Goal: Information Seeking & Learning: Learn about a topic

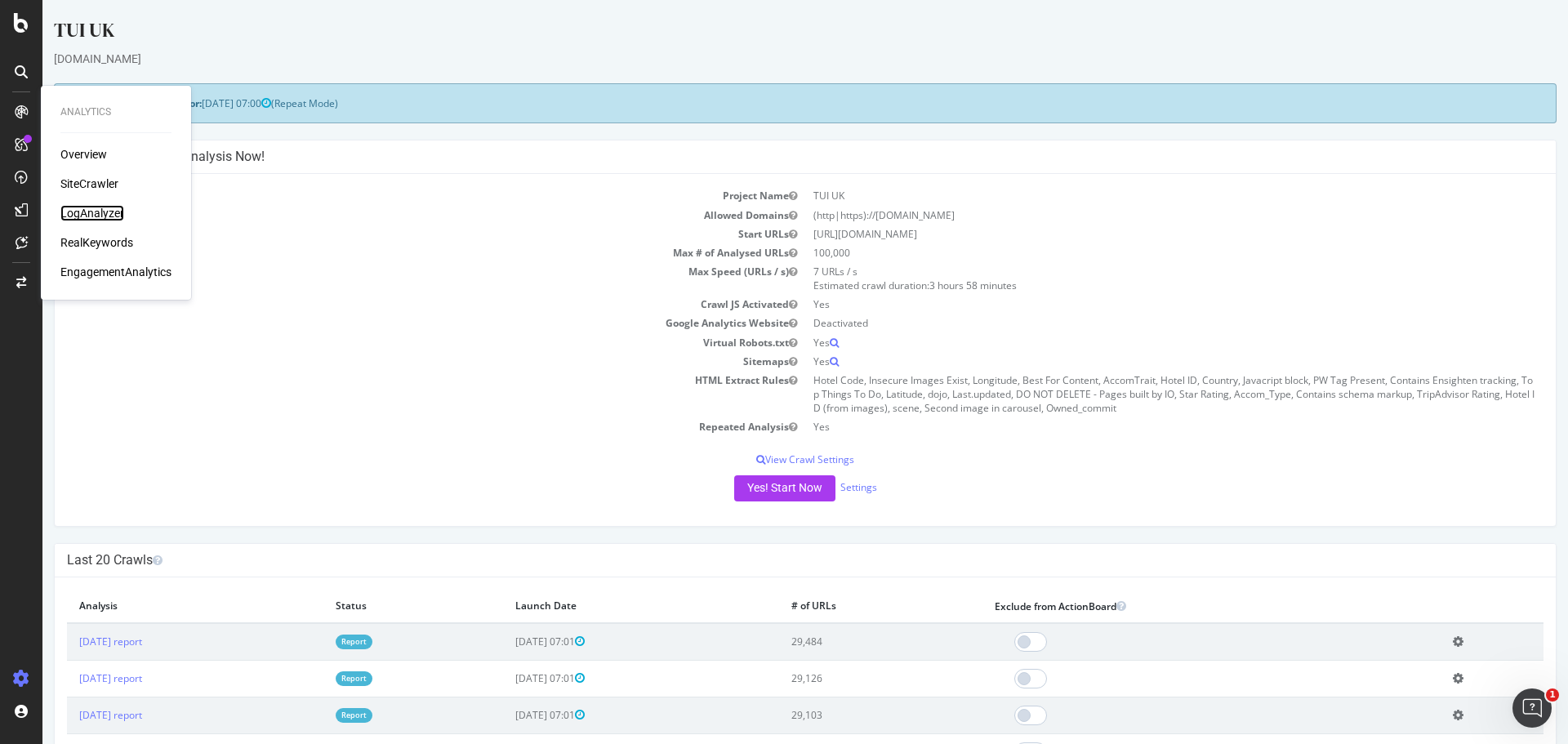
click at [94, 215] on div "LogAnalyzer" at bounding box center [92, 214] width 64 height 17
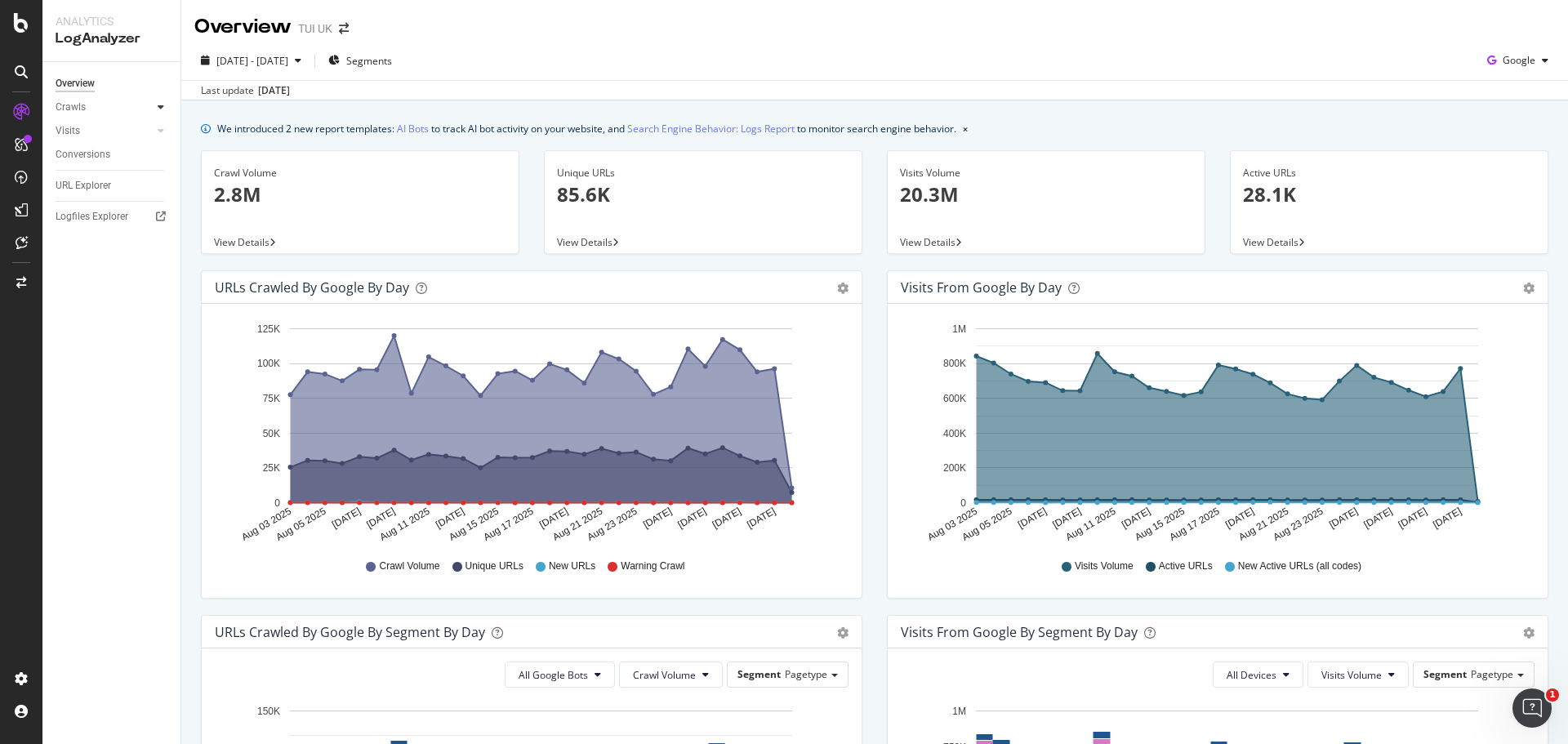
click at [161, 110] on icon at bounding box center [160, 107] width 6 height 10
click at [98, 179] on div "SiteCrawler" at bounding box center [89, 184] width 58 height 17
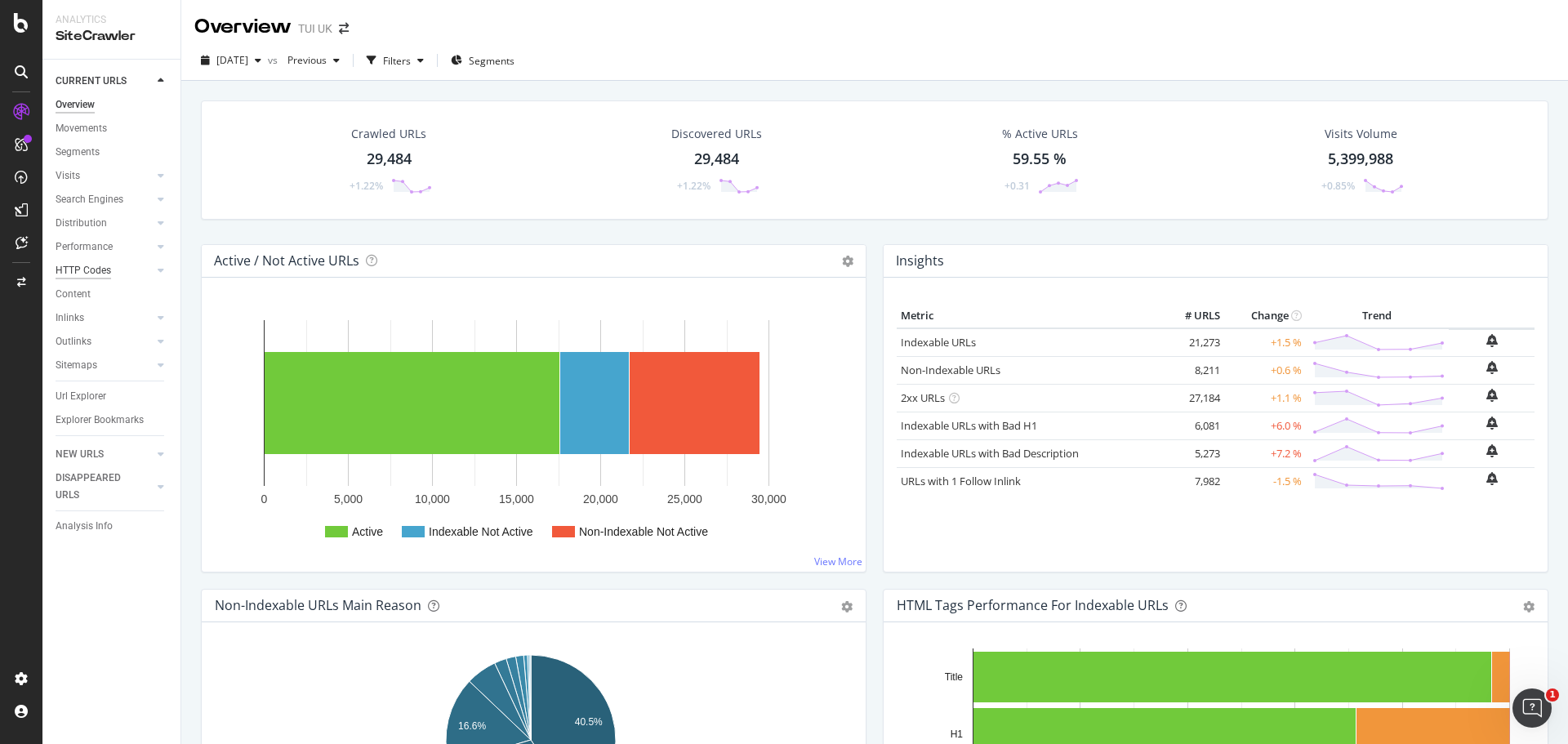
click at [79, 271] on div "HTTP Codes" at bounding box center [83, 271] width 55 height 17
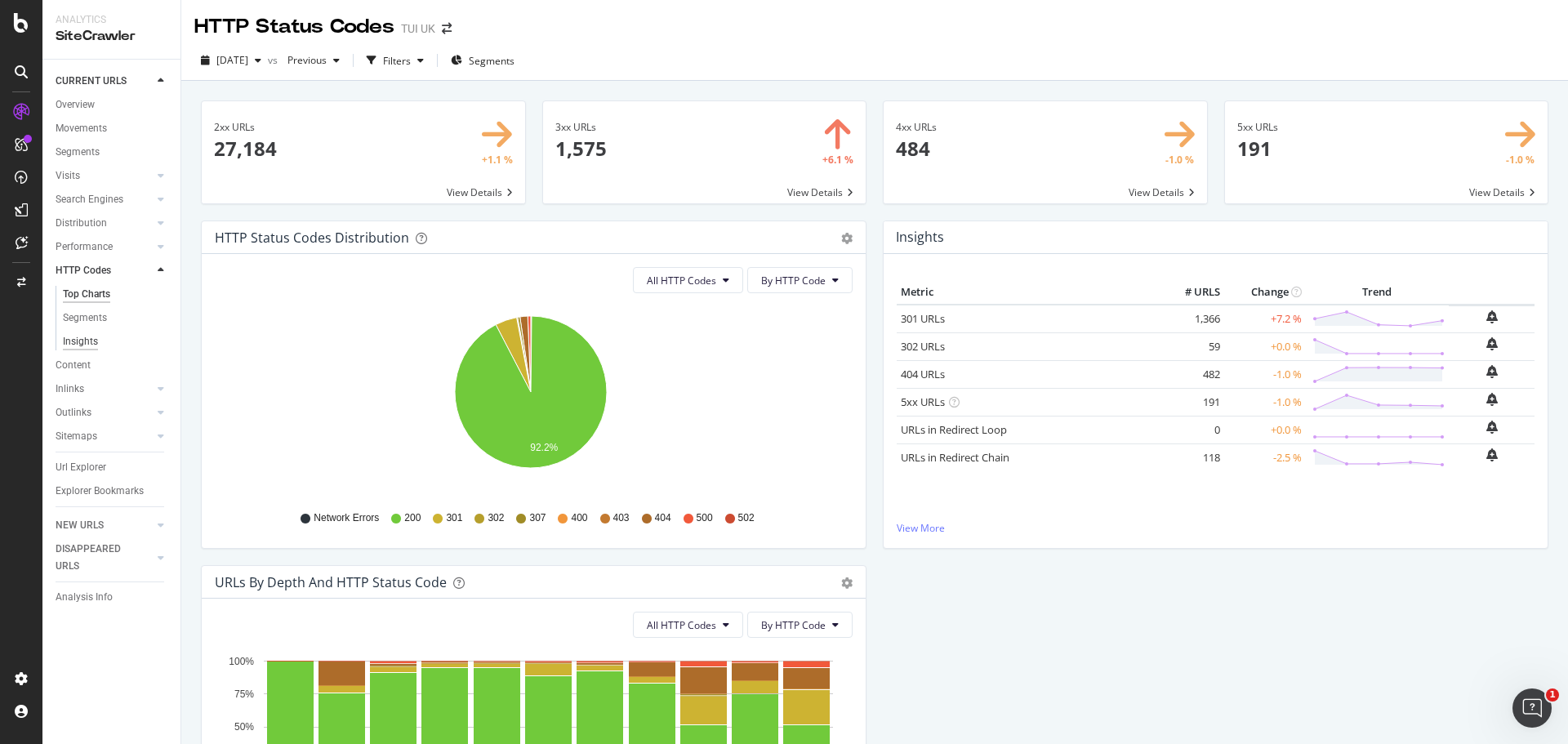
click at [74, 343] on div "Insights" at bounding box center [80, 342] width 35 height 17
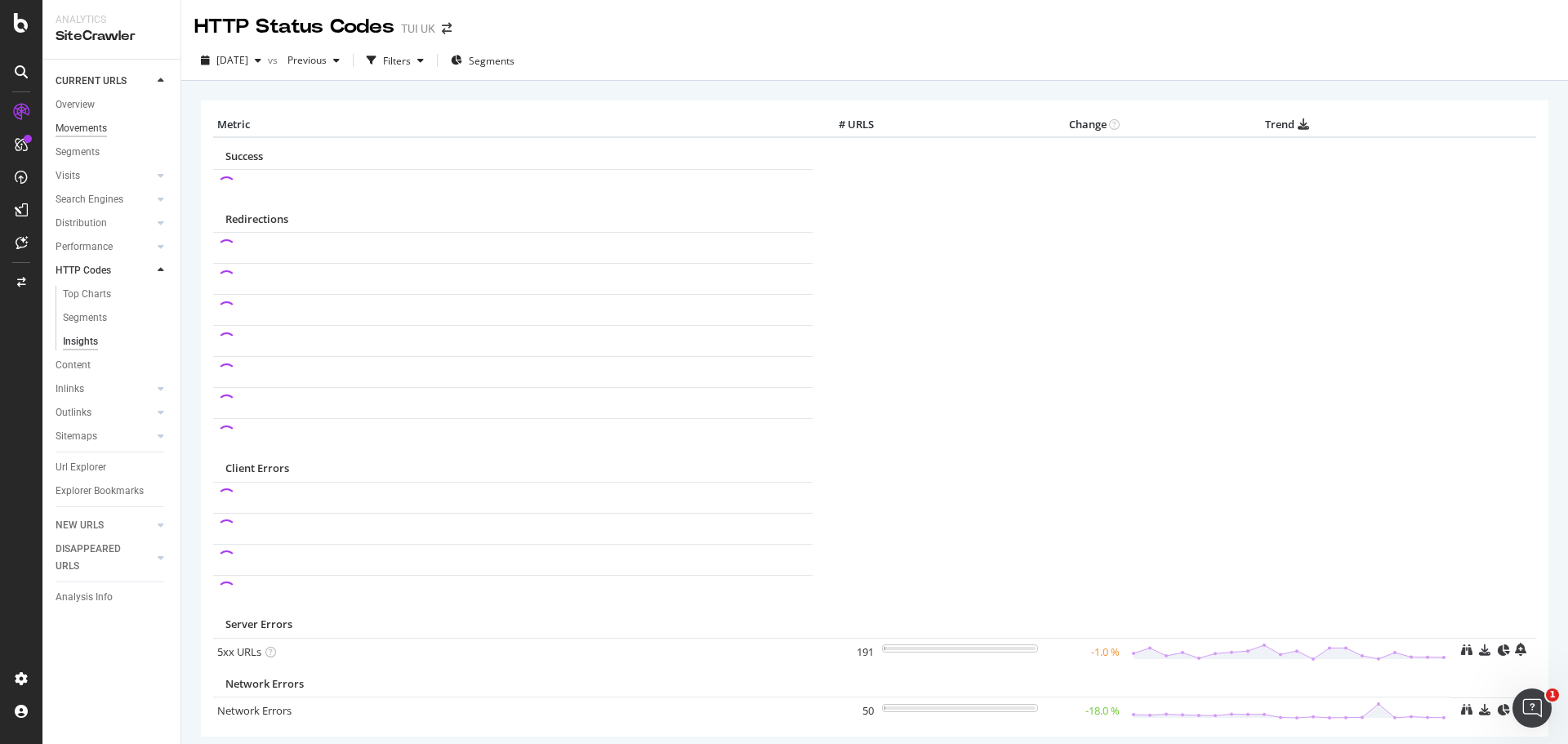
click at [80, 127] on div "Movements" at bounding box center [81, 128] width 52 height 17
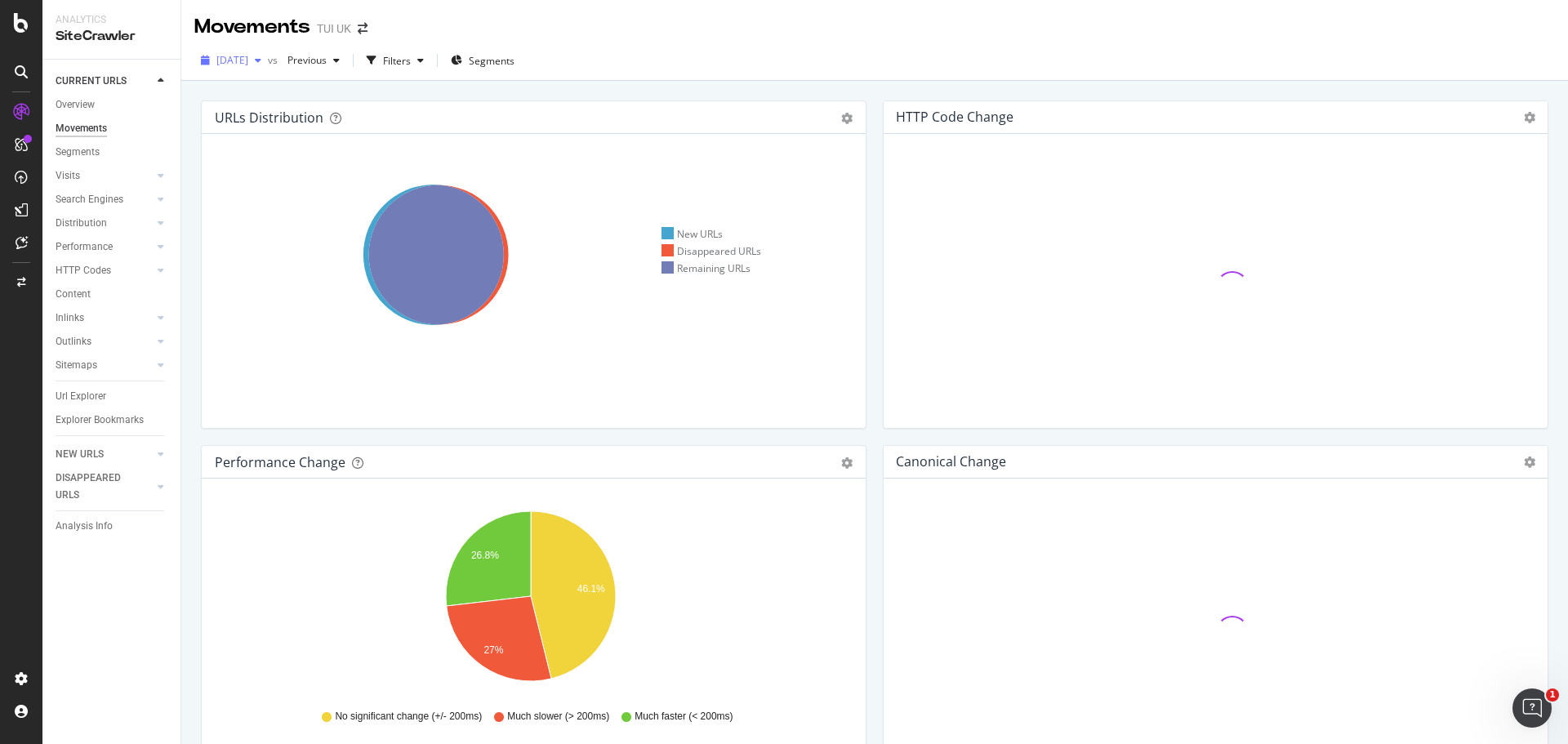
click at [249, 61] on span "[DATE]" at bounding box center [232, 60] width 32 height 14
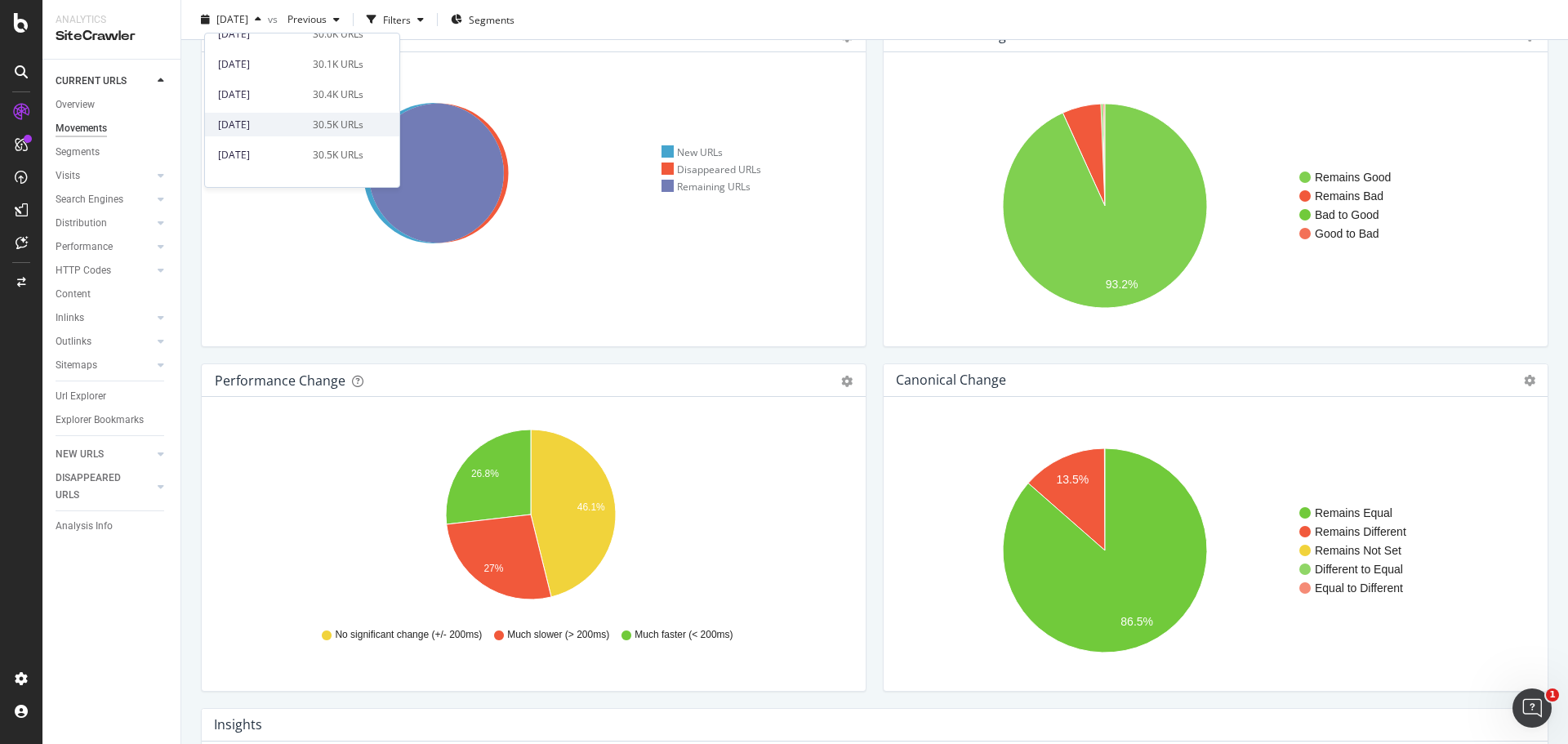
scroll to position [163, 0]
click at [288, 129] on div "[DATE]" at bounding box center [261, 126] width 85 height 15
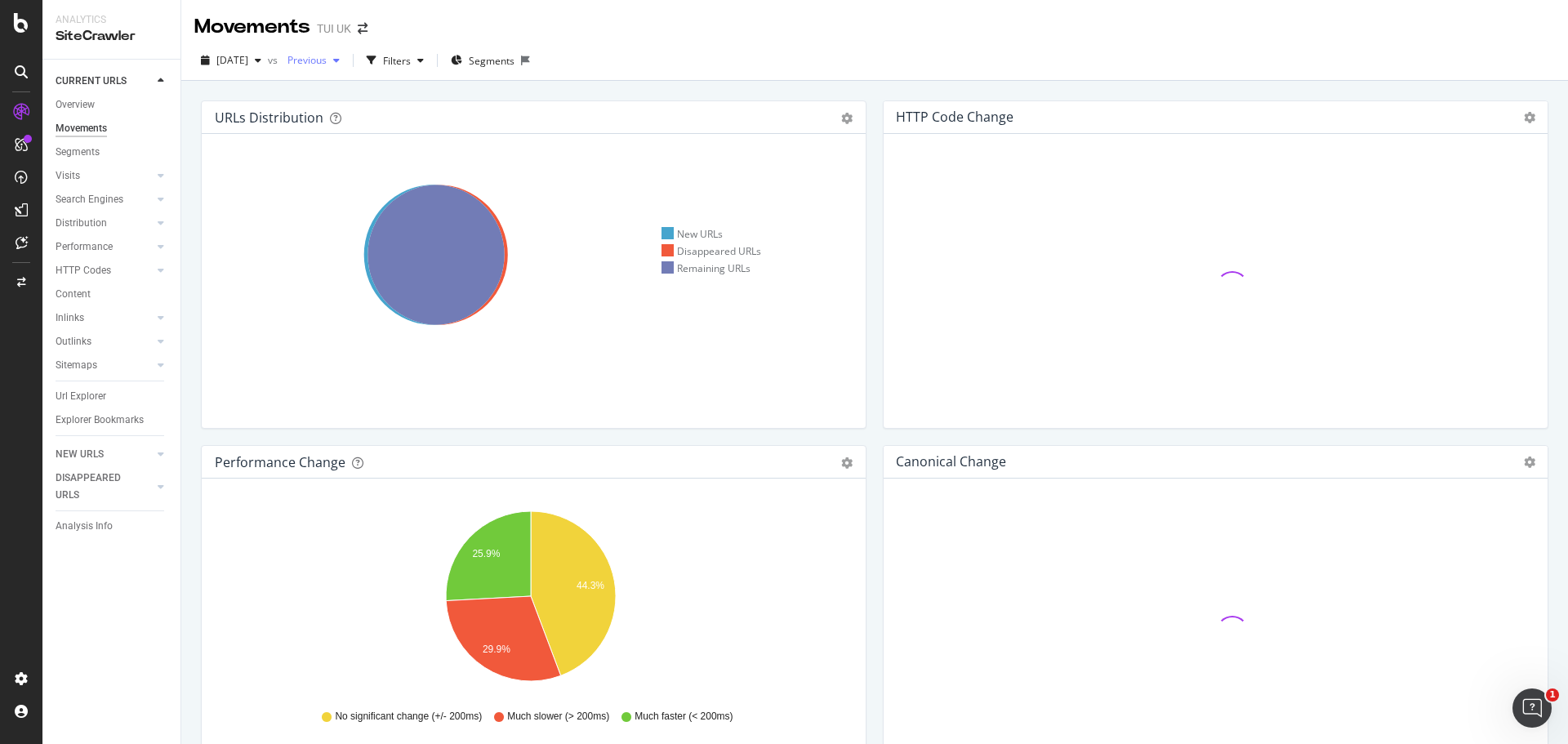
click at [327, 65] on span "Previous" at bounding box center [304, 60] width 46 height 14
click at [386, 118] on div "[DATE]" at bounding box center [361, 119] width 85 height 15
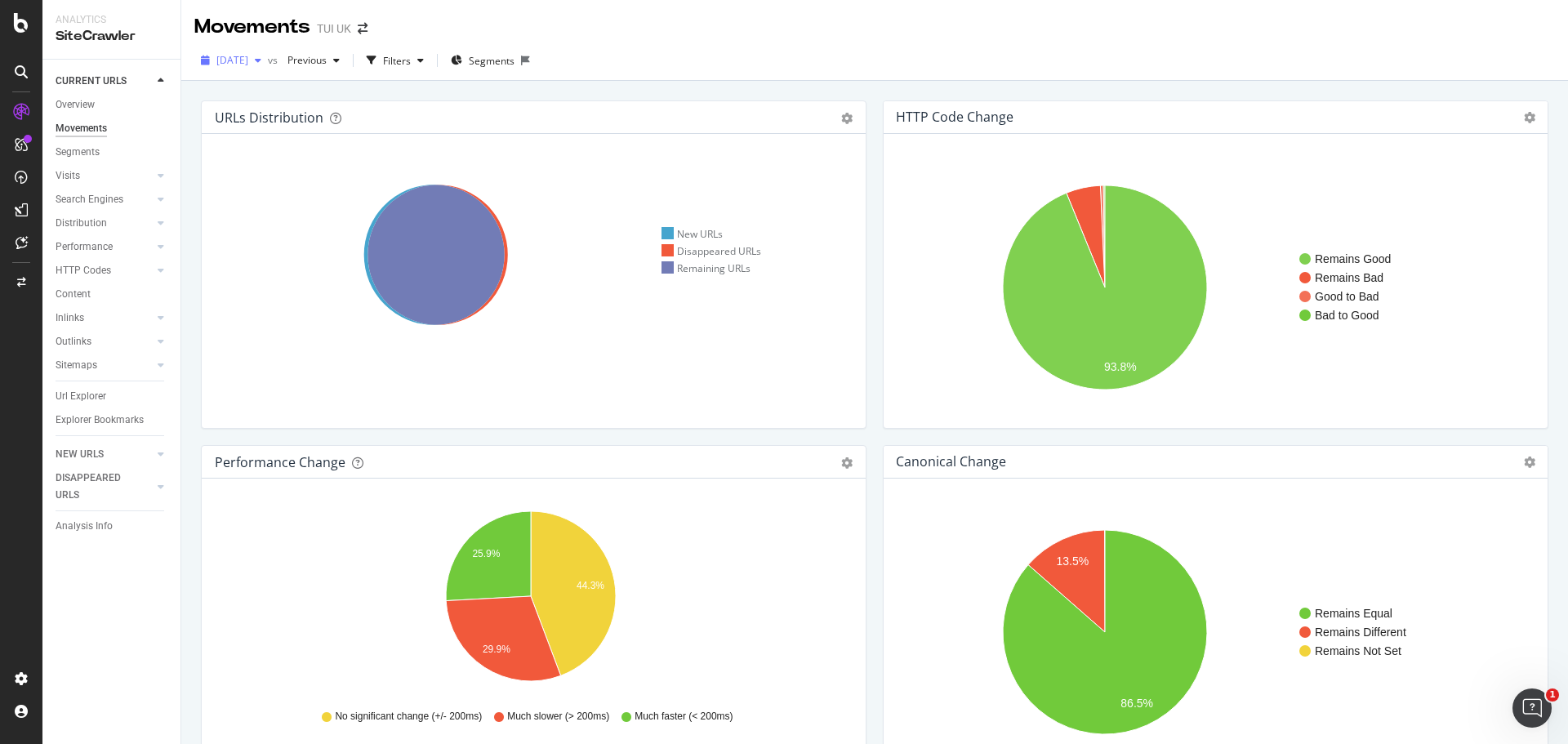
click at [261, 60] on icon "button" at bounding box center [258, 60] width 6 height 10
click at [281, 105] on div "[DATE] 29.5K URLs" at bounding box center [302, 115] width 194 height 30
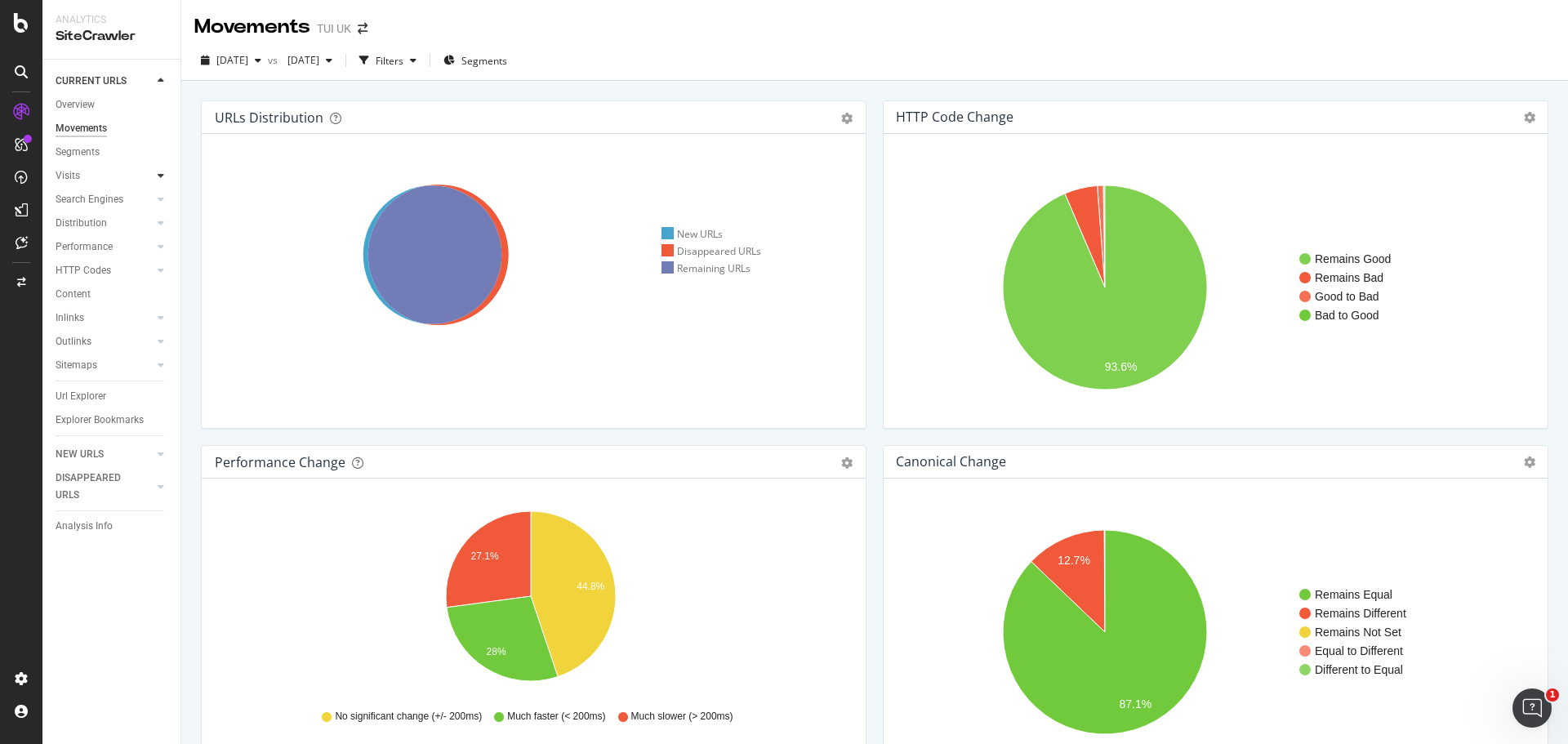
click at [161, 171] on icon at bounding box center [160, 175] width 6 height 10
click at [159, 244] on icon at bounding box center [160, 246] width 6 height 10
click at [162, 340] on icon at bounding box center [160, 341] width 6 height 10
click at [68, 98] on div "Overview" at bounding box center [75, 105] width 40 height 17
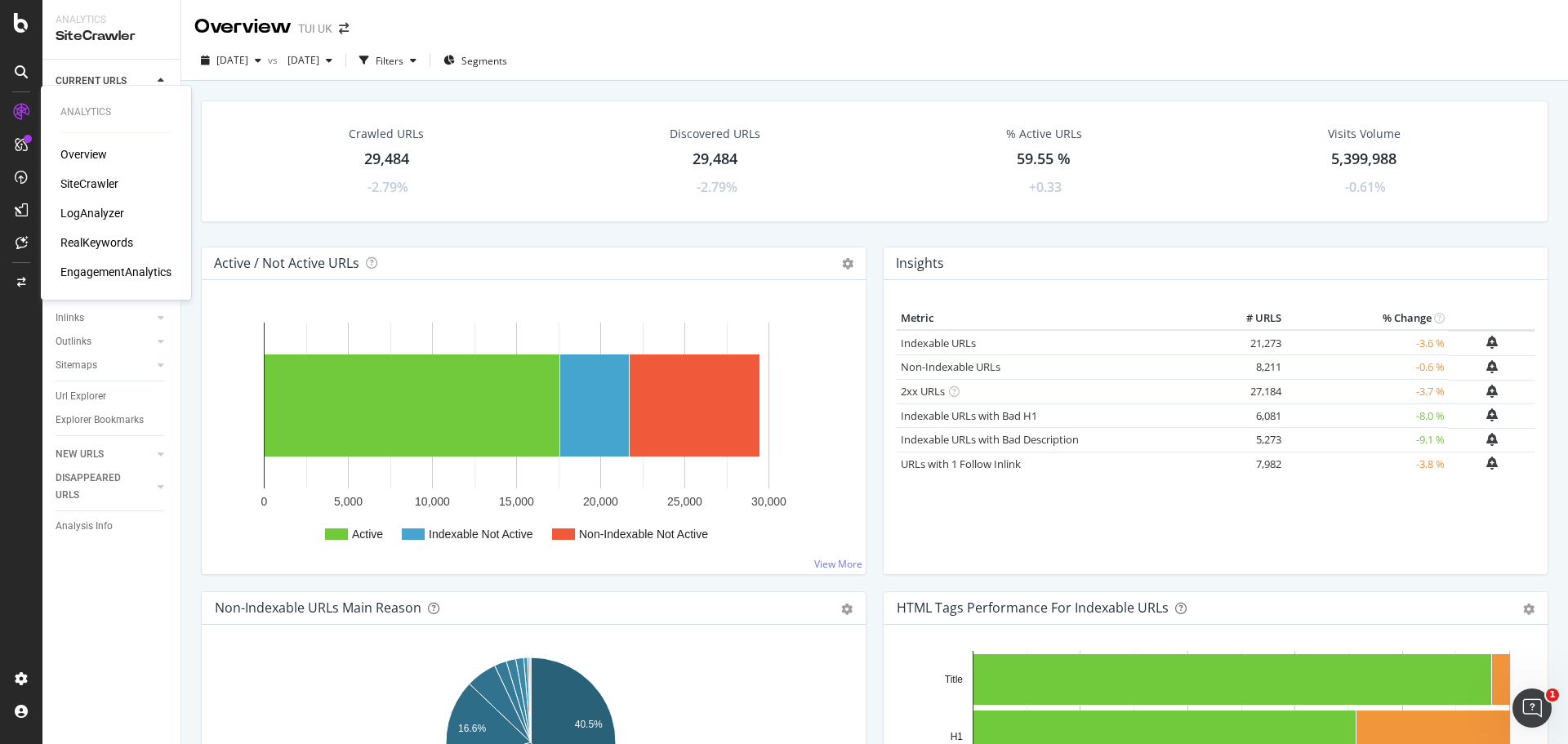
click at [92, 207] on div "LogAnalyzer" at bounding box center [92, 214] width 64 height 17
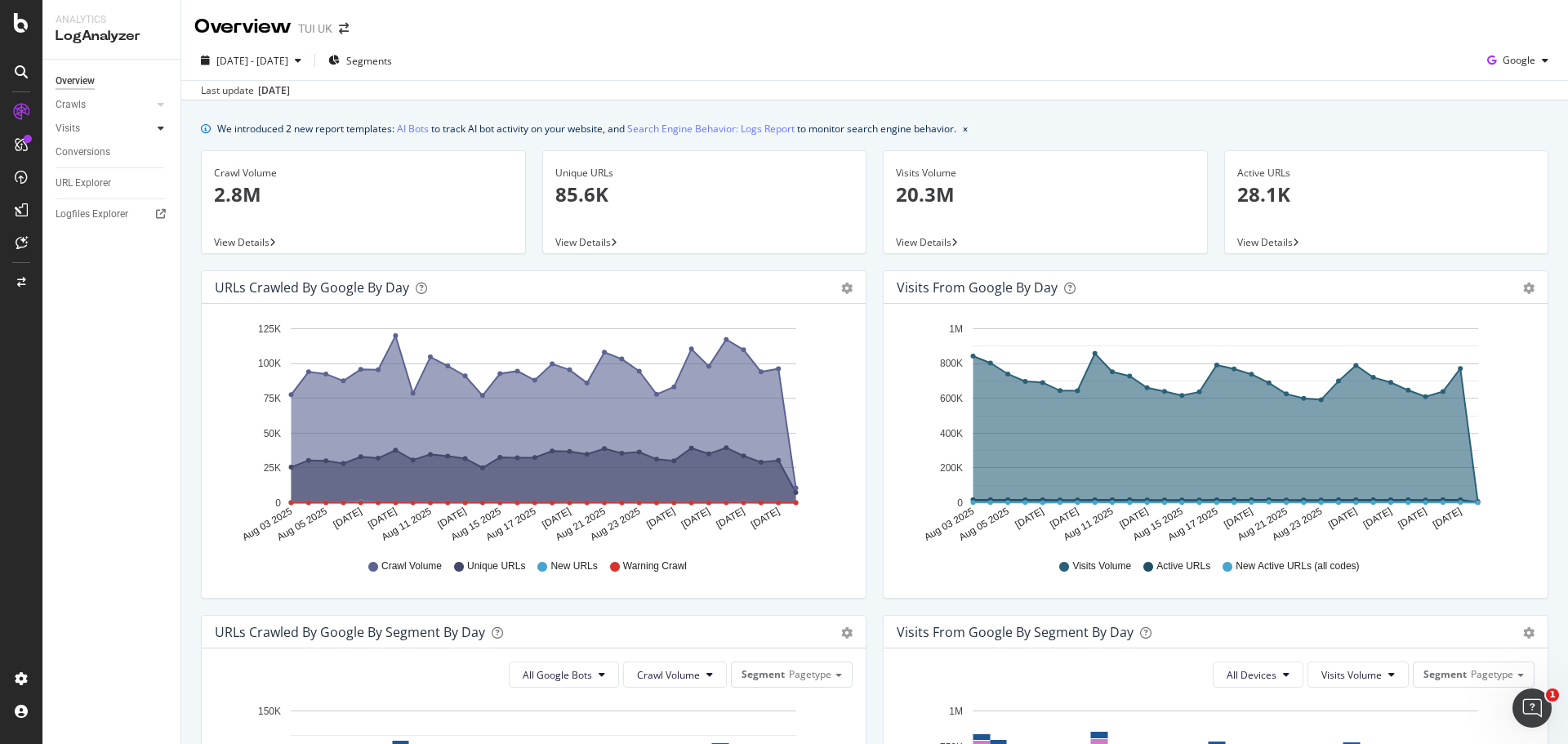
click at [164, 130] on div at bounding box center [161, 128] width 17 height 17
click at [159, 101] on icon at bounding box center [160, 104] width 6 height 10
click at [97, 181] on div "SiteCrawler" at bounding box center [89, 184] width 58 height 17
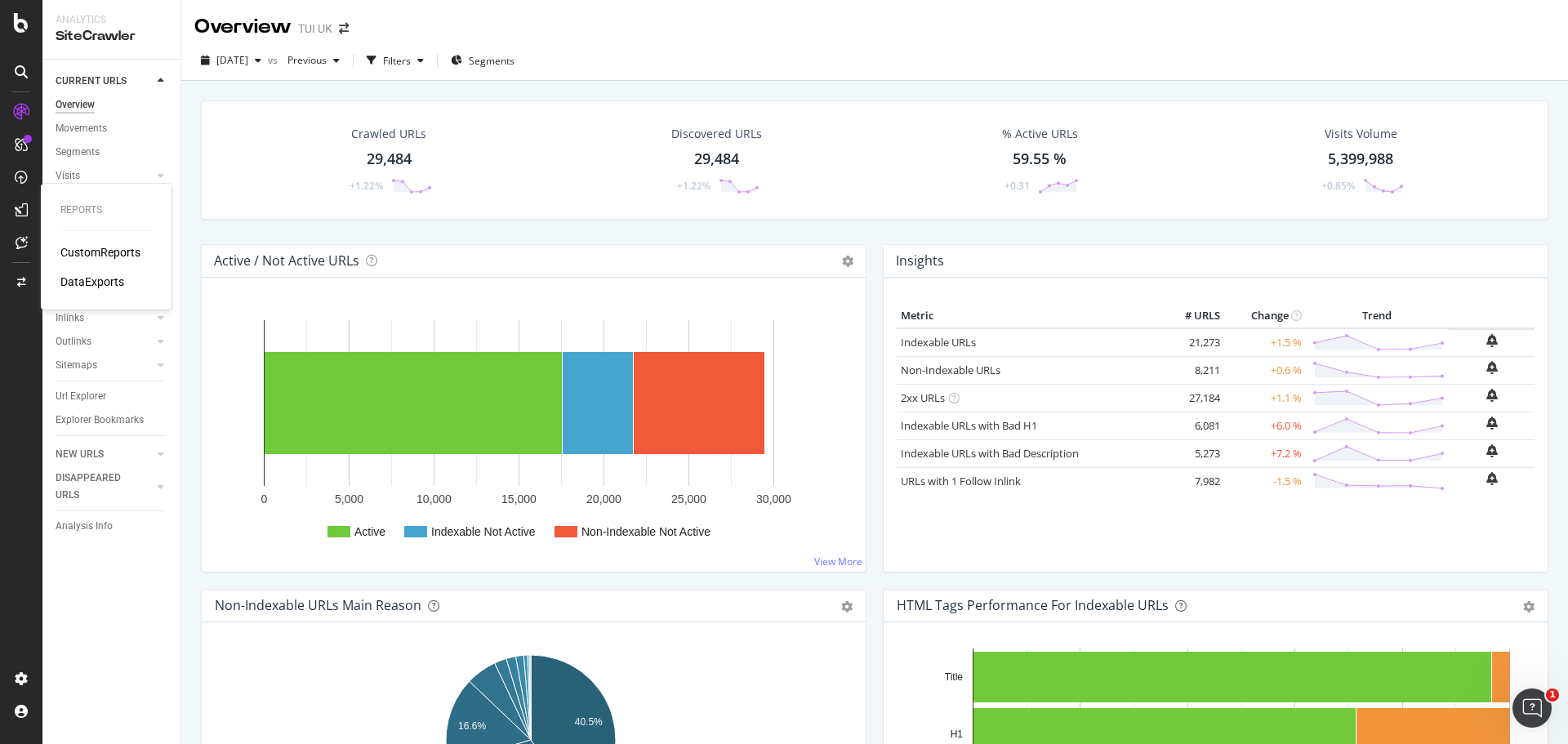
click at [106, 256] on div "CustomReports" at bounding box center [100, 252] width 80 height 17
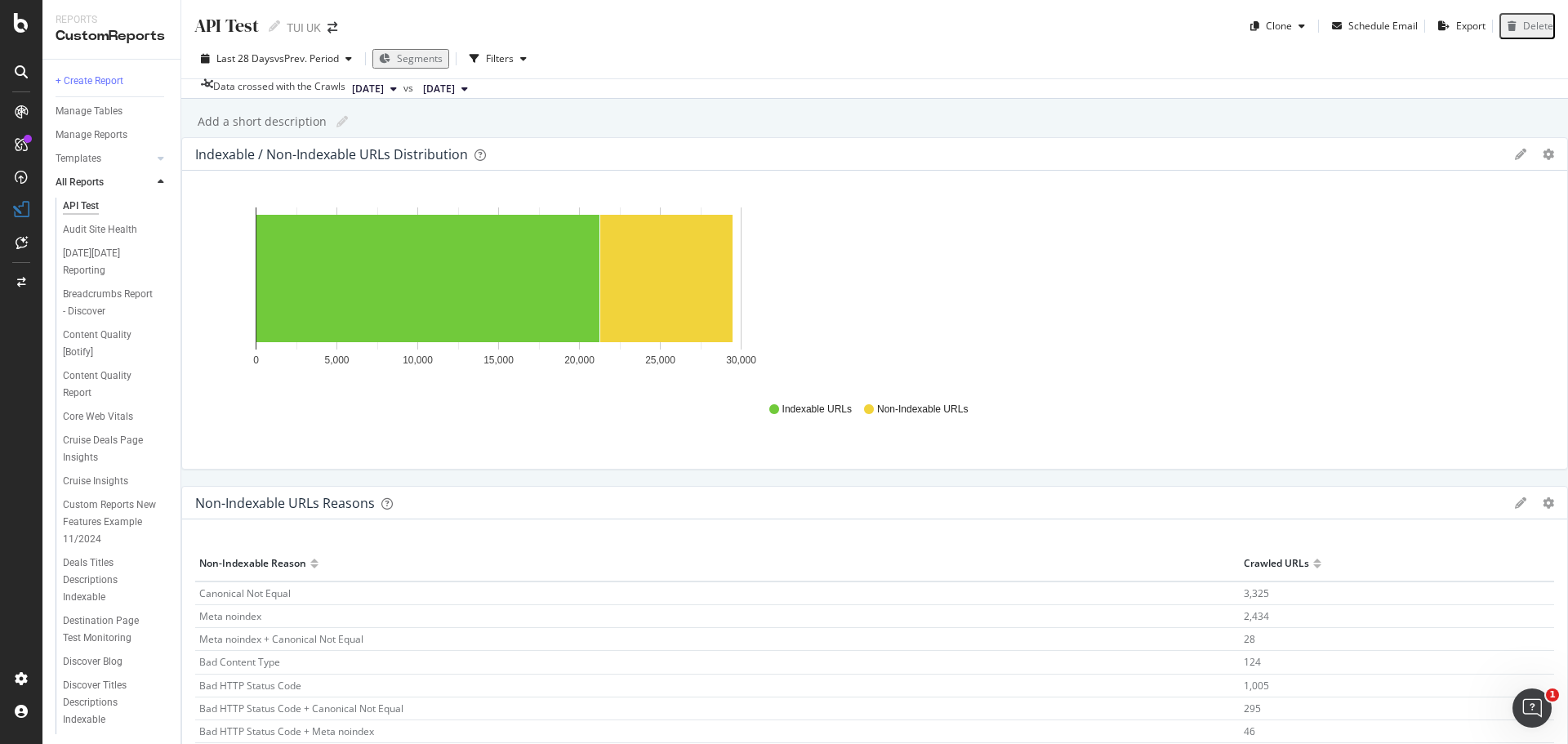
click at [840, 46] on div "Last 28 Days vs Prev. Period Segments Filters" at bounding box center [875, 62] width 1387 height 32
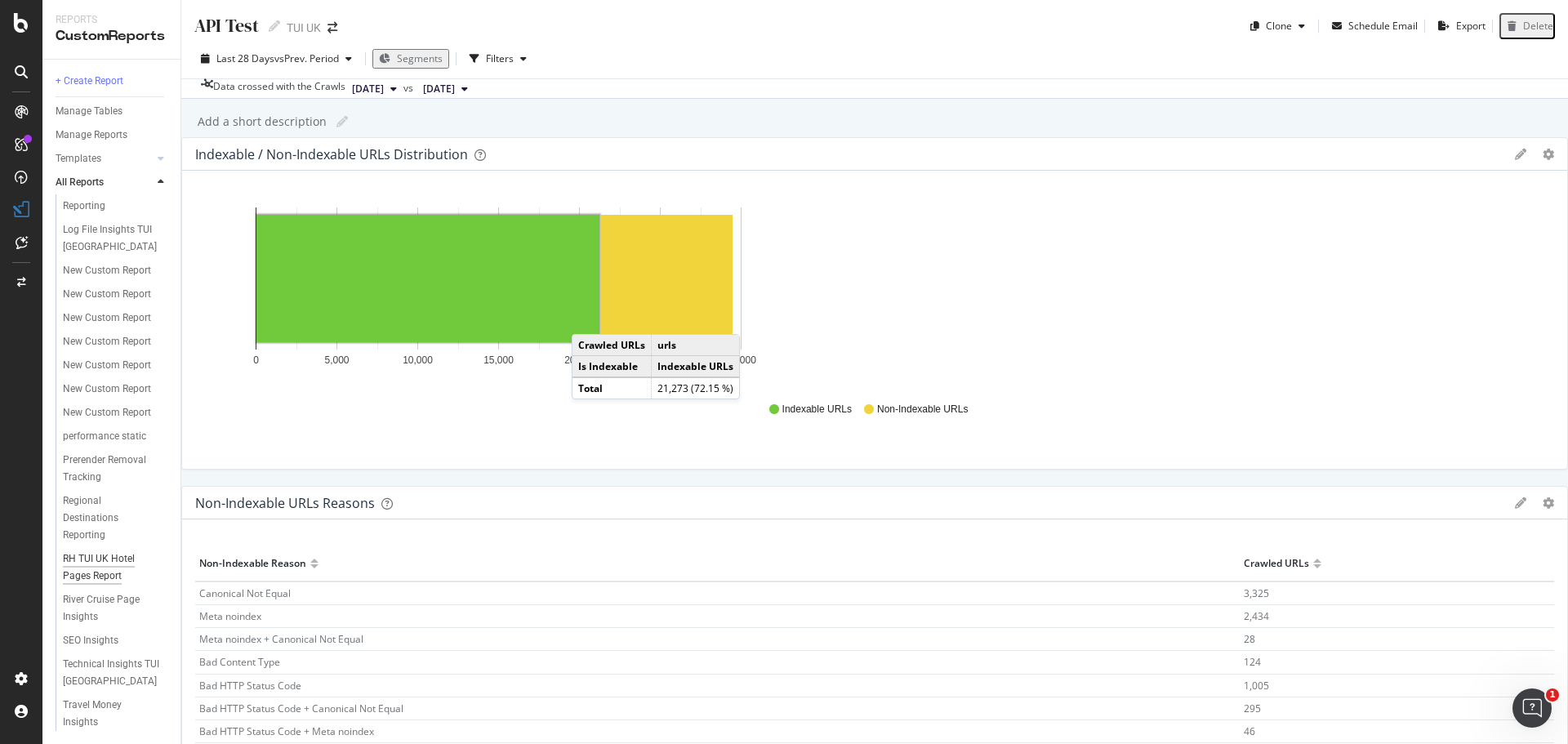
click at [70, 559] on div "RH TUI UK Hotel Pages Report" at bounding box center [110, 567] width 95 height 34
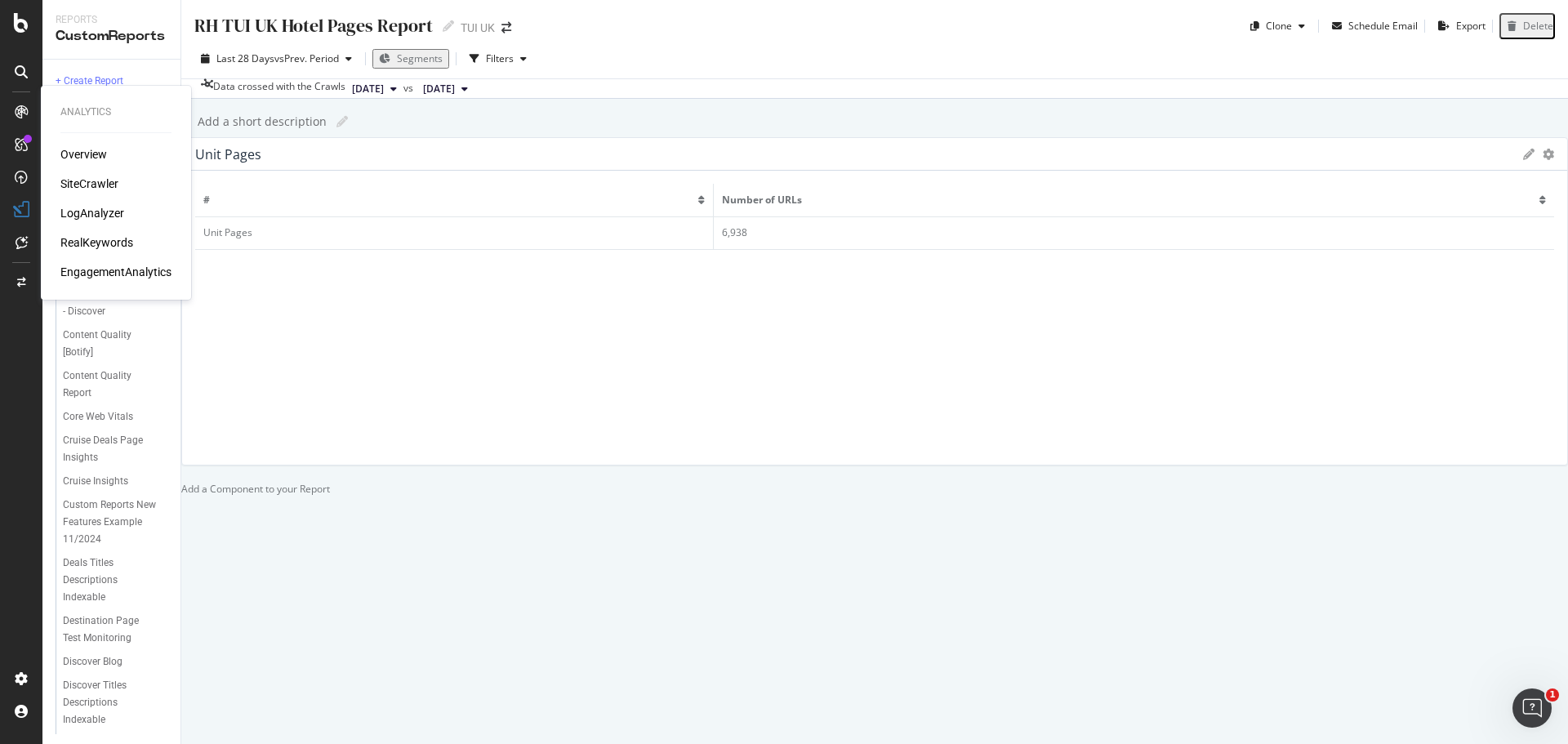
click at [96, 182] on div "SiteCrawler" at bounding box center [89, 184] width 58 height 17
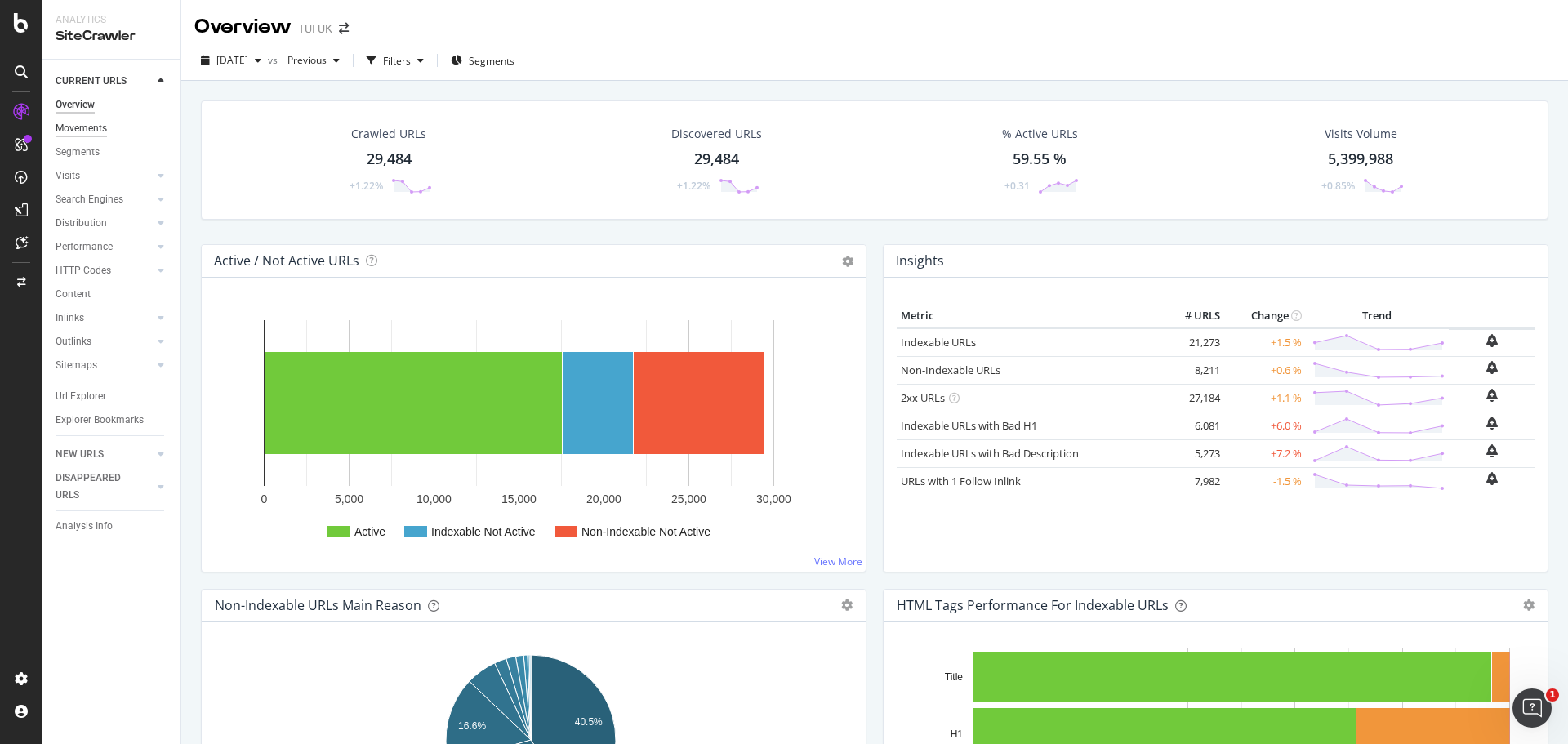
click at [74, 126] on div "Movements" at bounding box center [81, 128] width 52 height 17
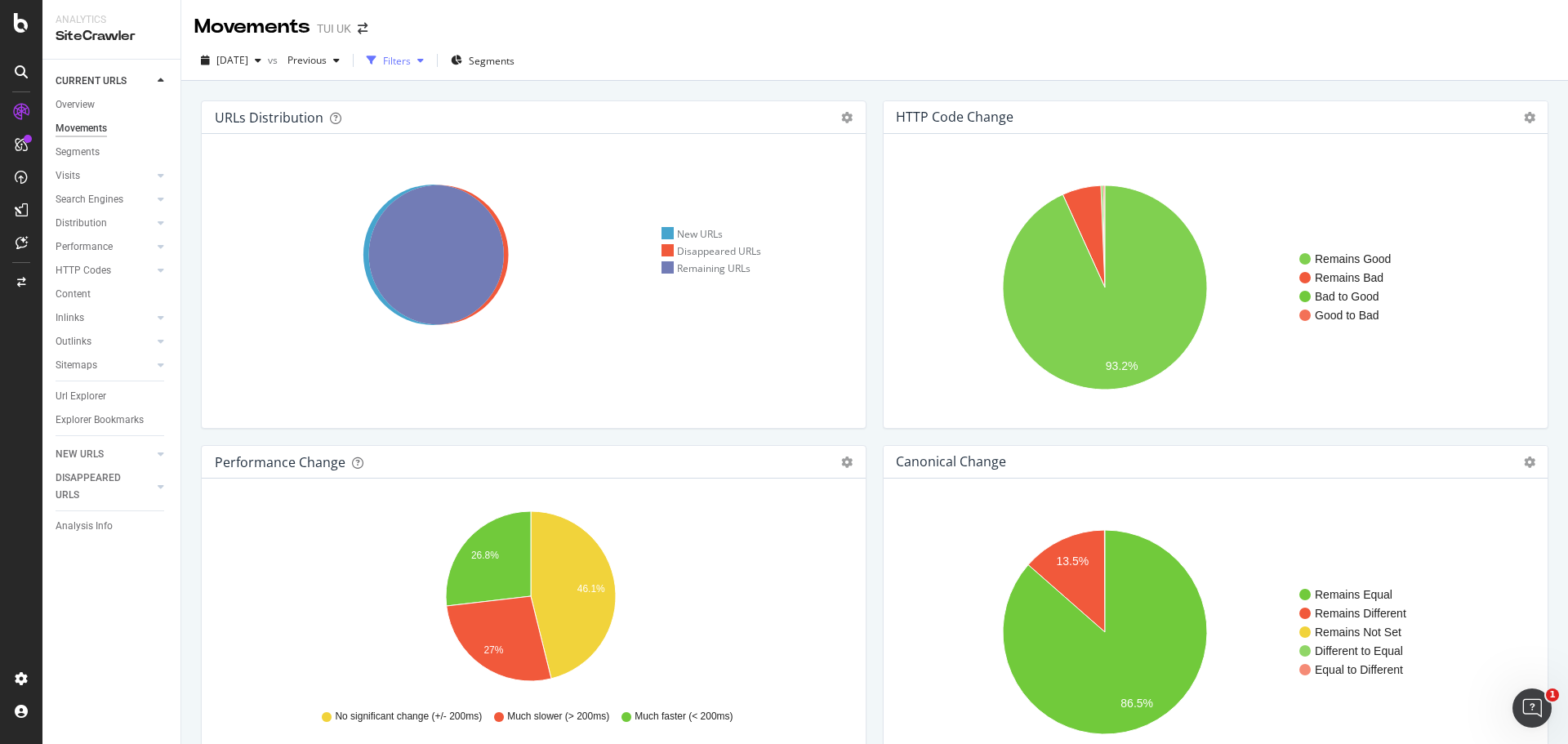
click at [424, 60] on icon "button" at bounding box center [420, 60] width 6 height 10
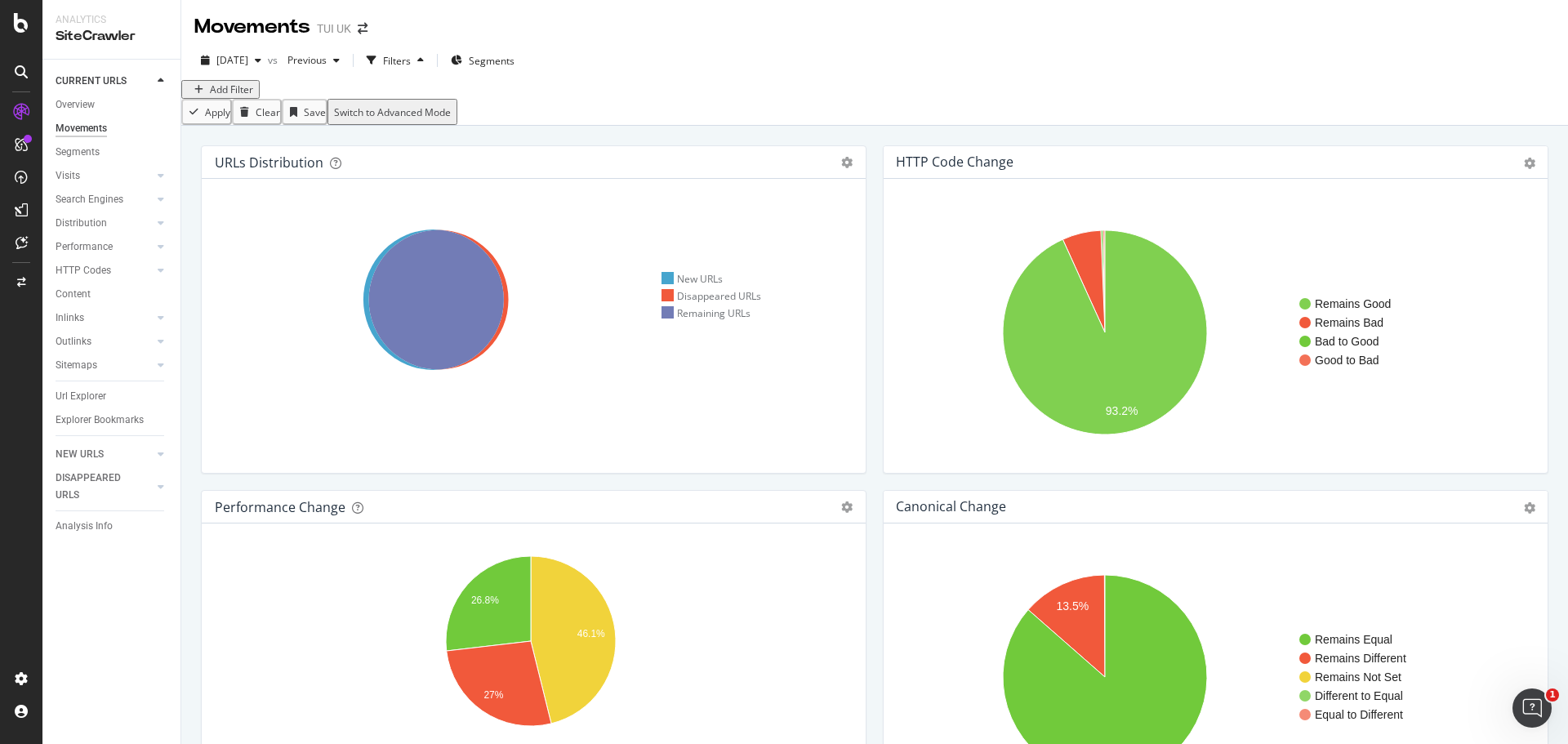
click at [238, 97] on div "Add Filter" at bounding box center [231, 89] width 43 height 14
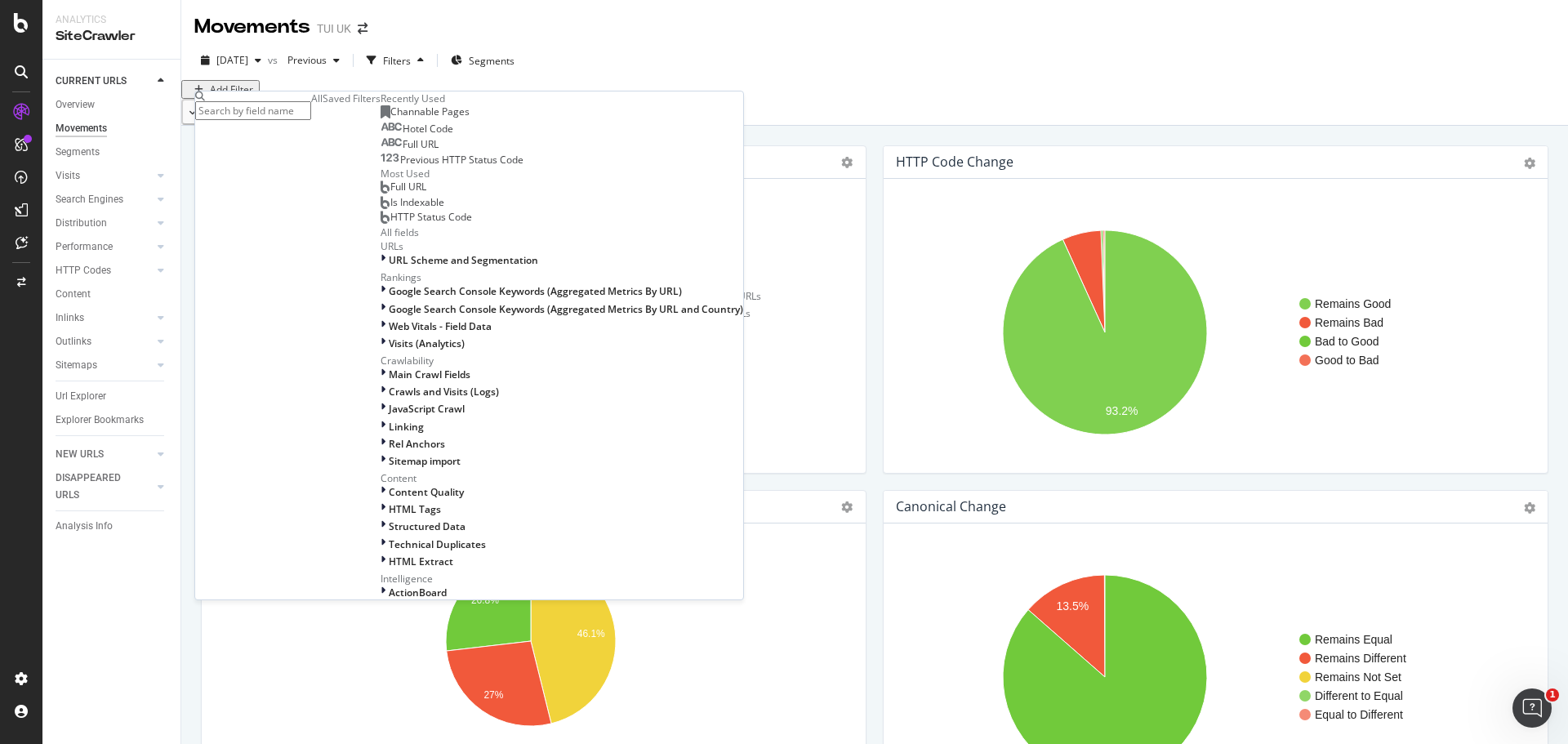
click at [390, 119] on span "Channable Pages" at bounding box center [430, 111] width 79 height 14
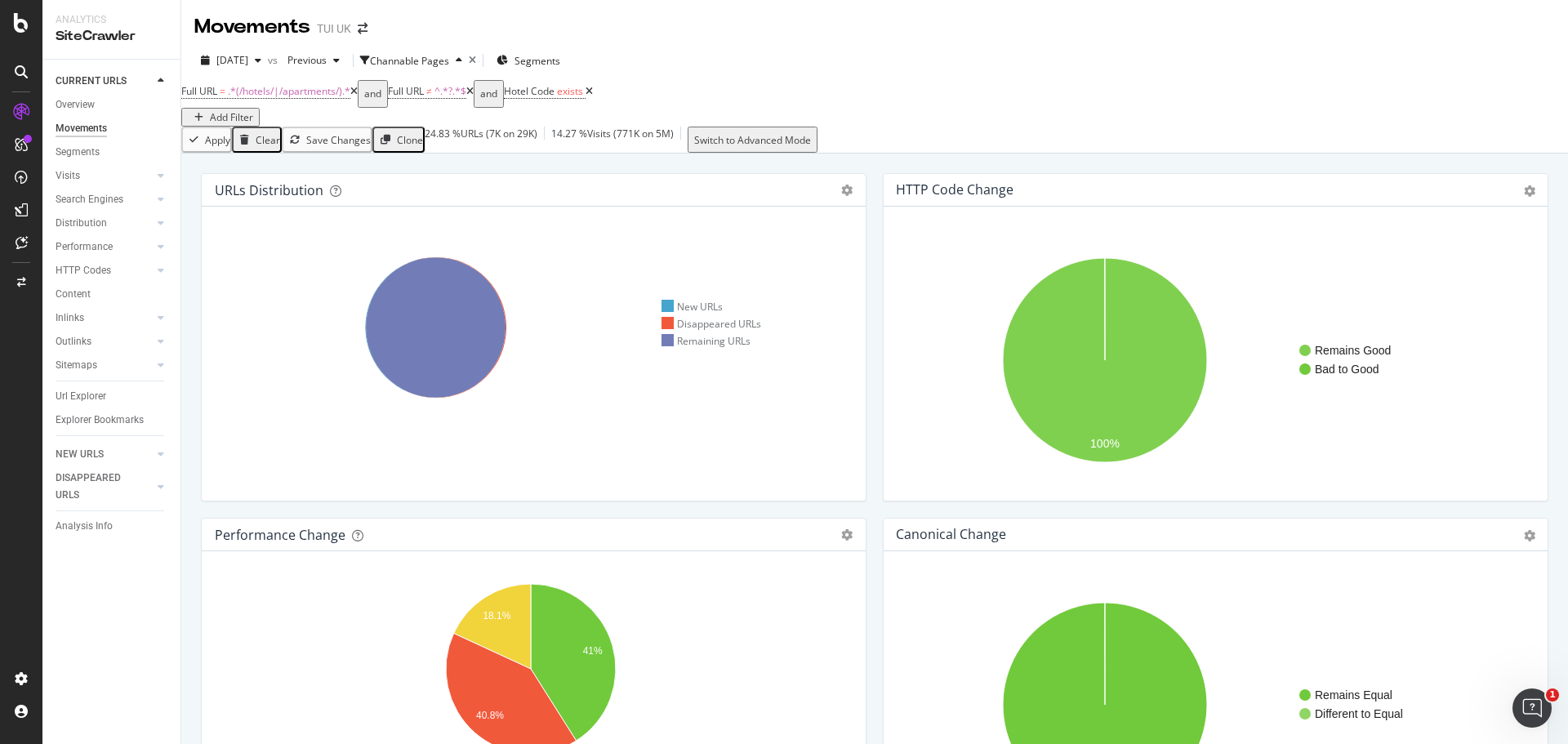
click at [253, 110] on div "Add Filter" at bounding box center [231, 117] width 43 height 14
click at [852, 66] on div "[DATE] vs Previous Channable Pages Segments" at bounding box center [875, 63] width 1387 height 32
click at [449, 60] on div "Channable Pages" at bounding box center [410, 61] width 79 height 14
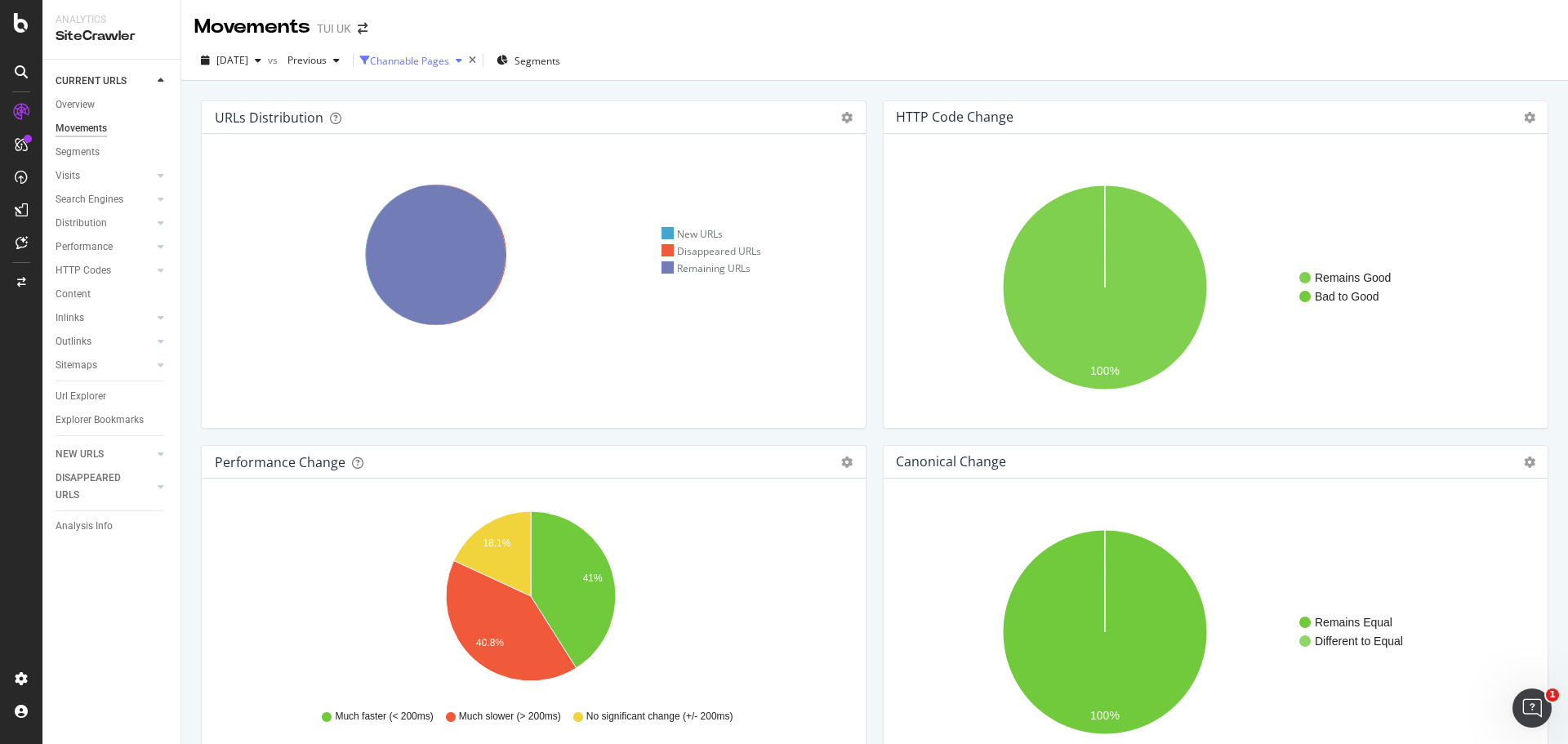
click at [449, 60] on div "Channable Pages" at bounding box center [410, 61] width 79 height 14
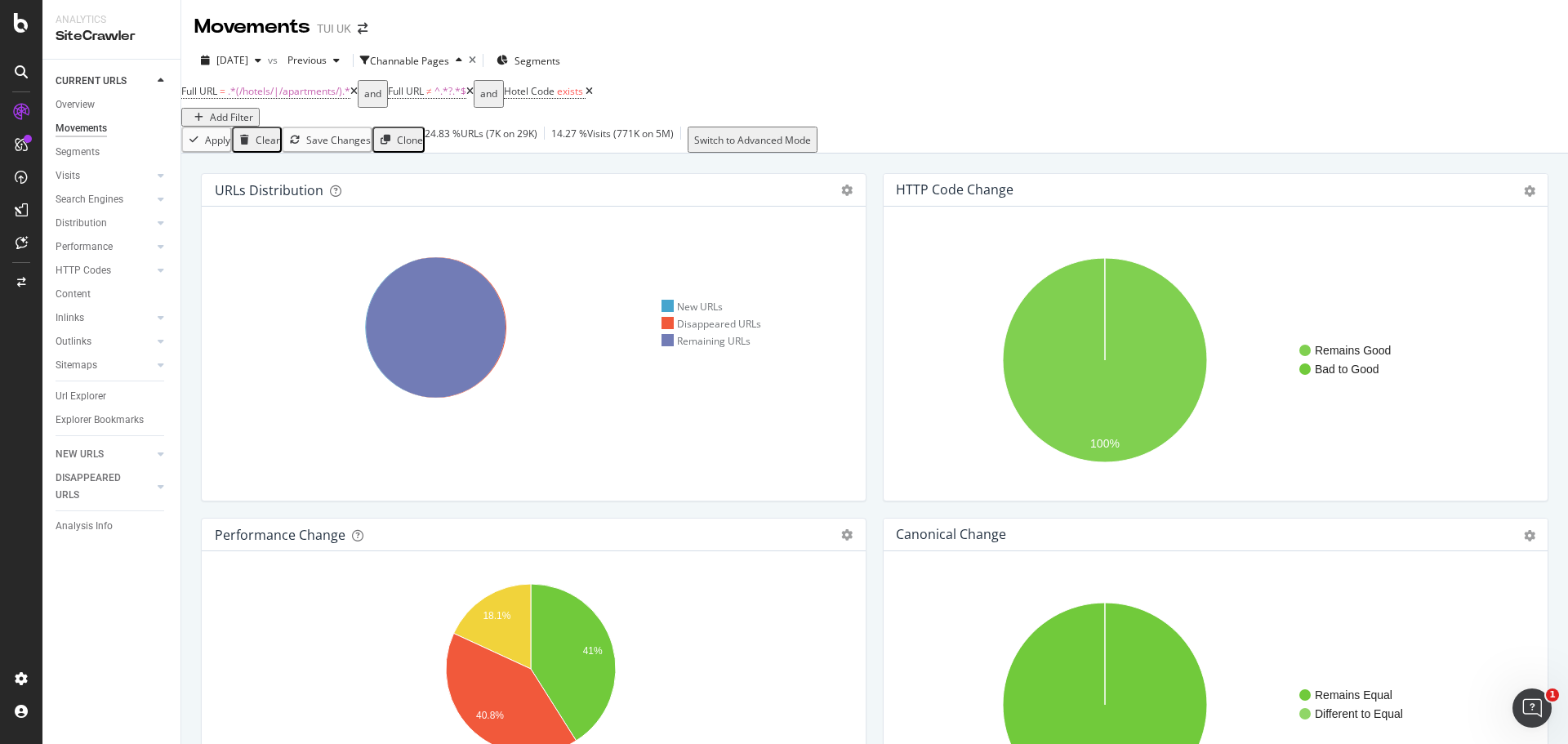
click at [253, 110] on div "Add Filter" at bounding box center [231, 117] width 43 height 14
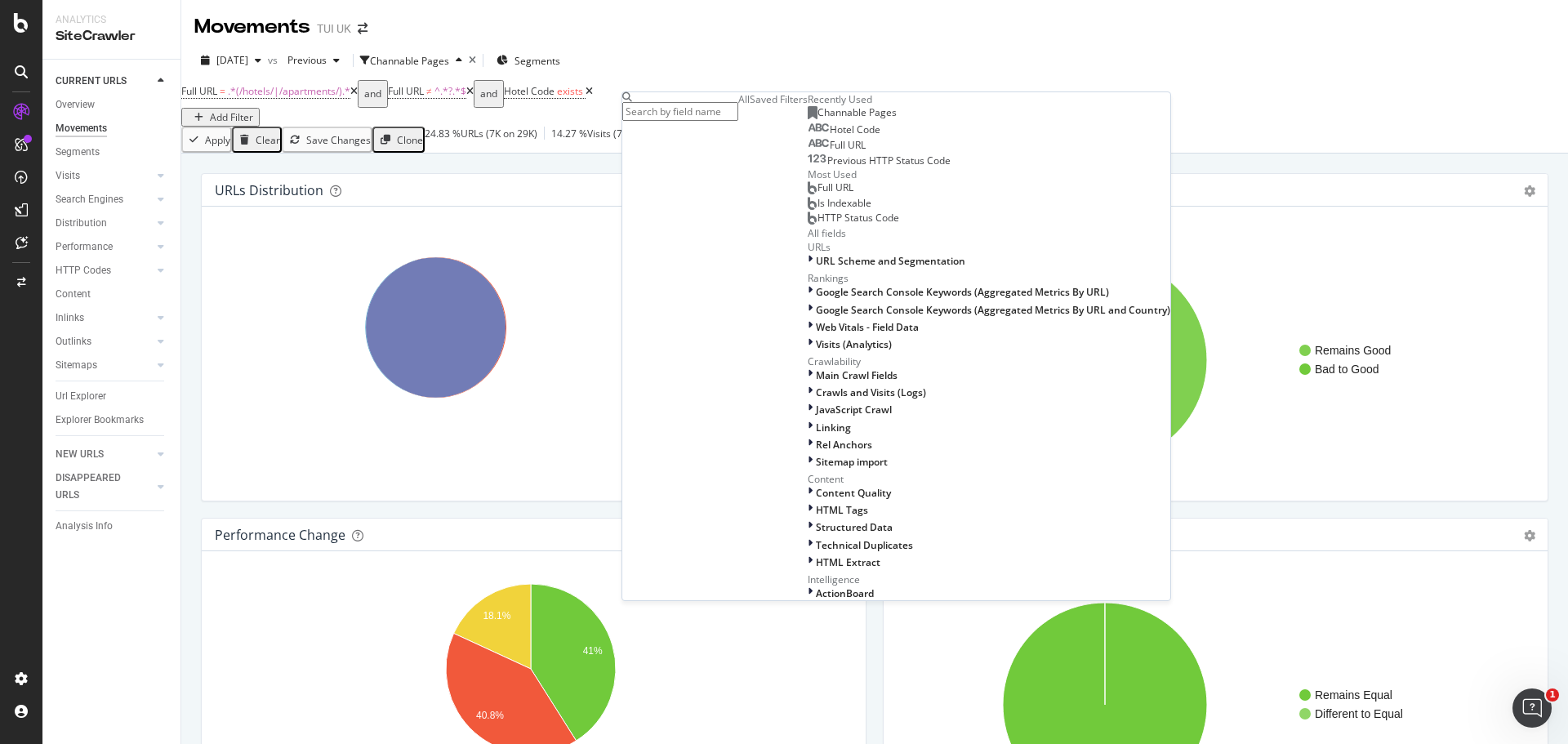
paste input "main_image"
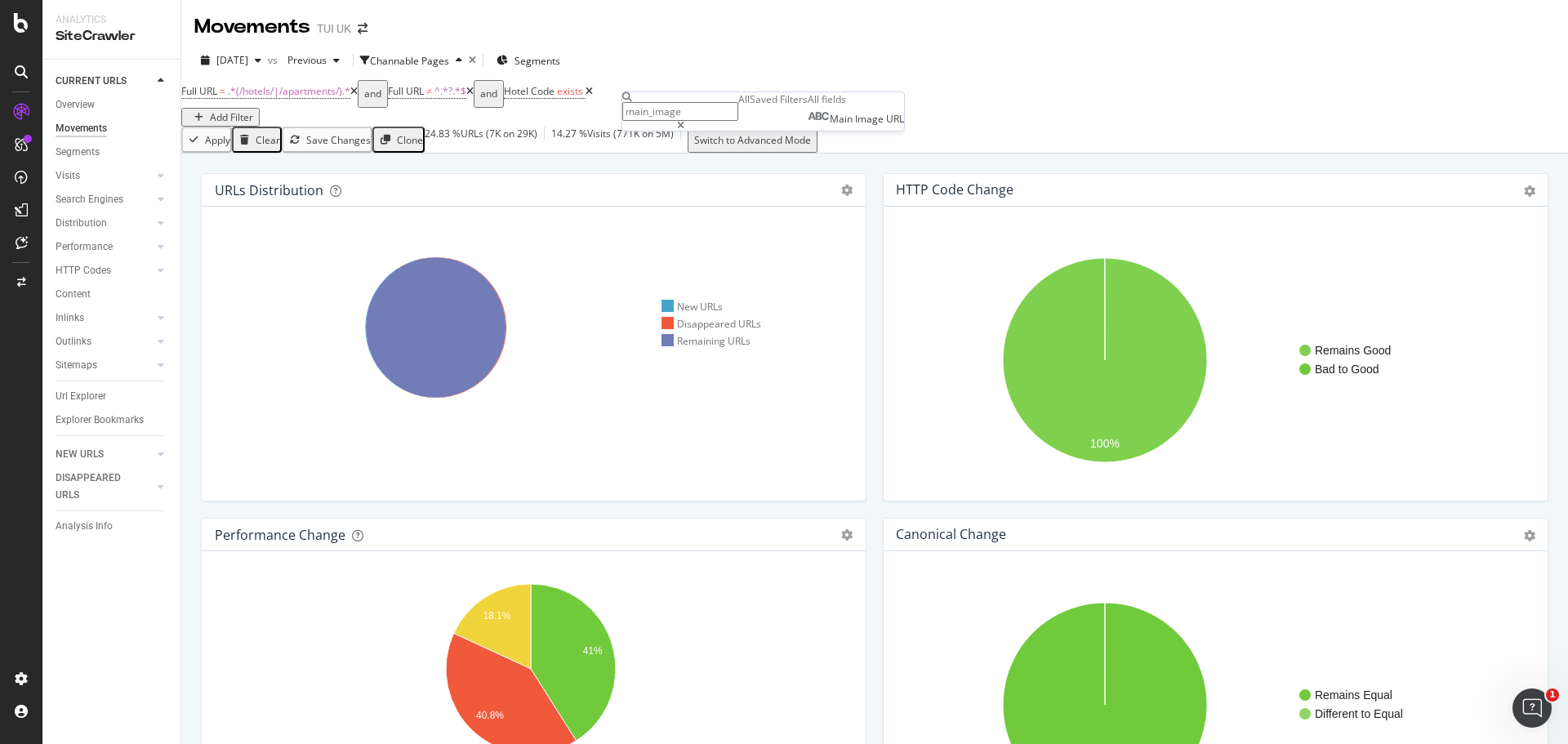
type input "main_image"
click at [854, 126] on span "Image" at bounding box center [870, 118] width 31 height 14
click at [667, 153] on span "Equal to" at bounding box center [649, 145] width 37 height 14
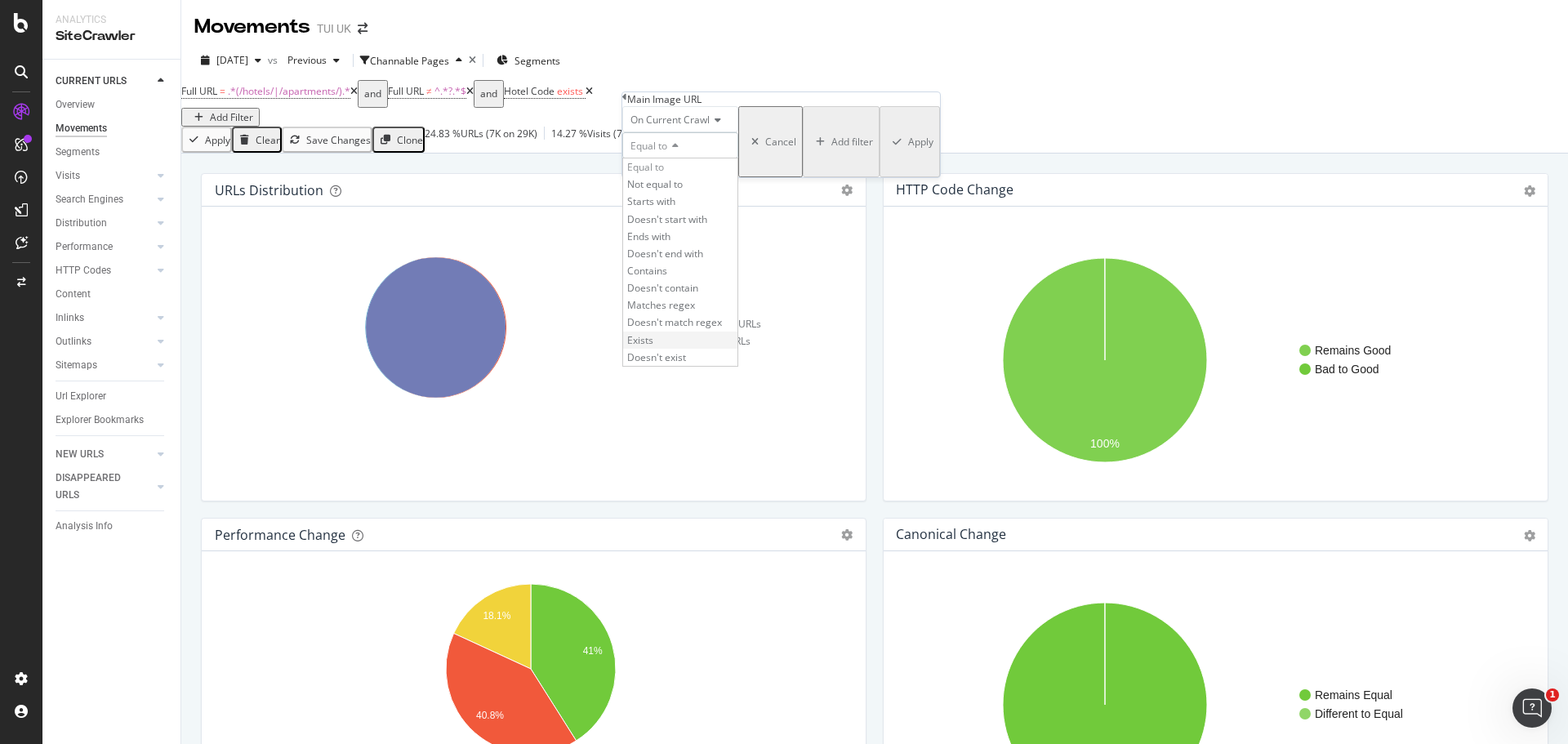
click at [652, 347] on span "Exists" at bounding box center [640, 340] width 26 height 14
click at [906, 140] on div "Apply" at bounding box center [918, 133] width 25 height 14
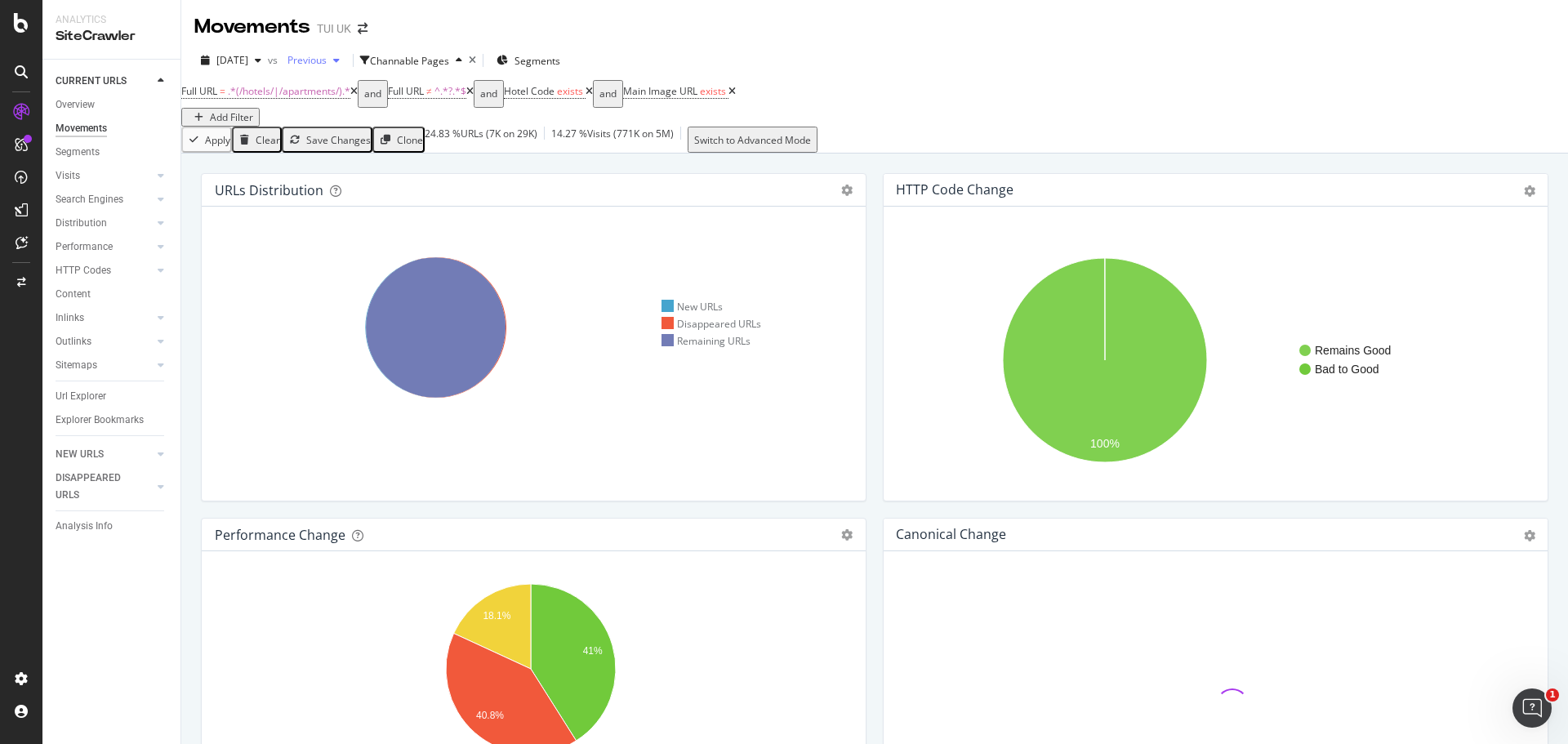
click at [327, 59] on span "Previous" at bounding box center [304, 60] width 46 height 14
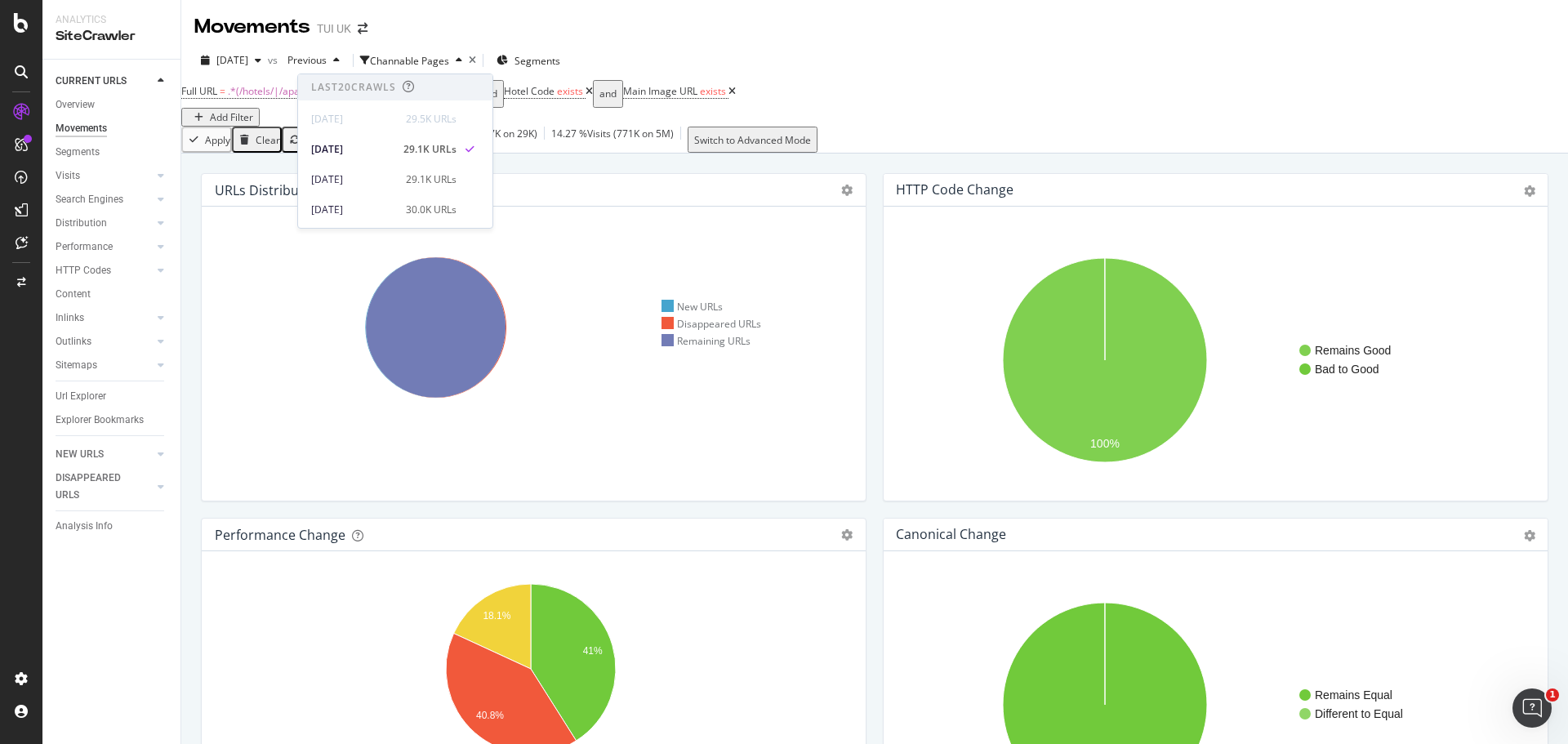
click at [1144, 54] on div "[DATE] vs Previous Channable Pages Segments" at bounding box center [875, 63] width 1387 height 32
click at [253, 110] on div "Add Filter" at bounding box center [231, 117] width 43 height 14
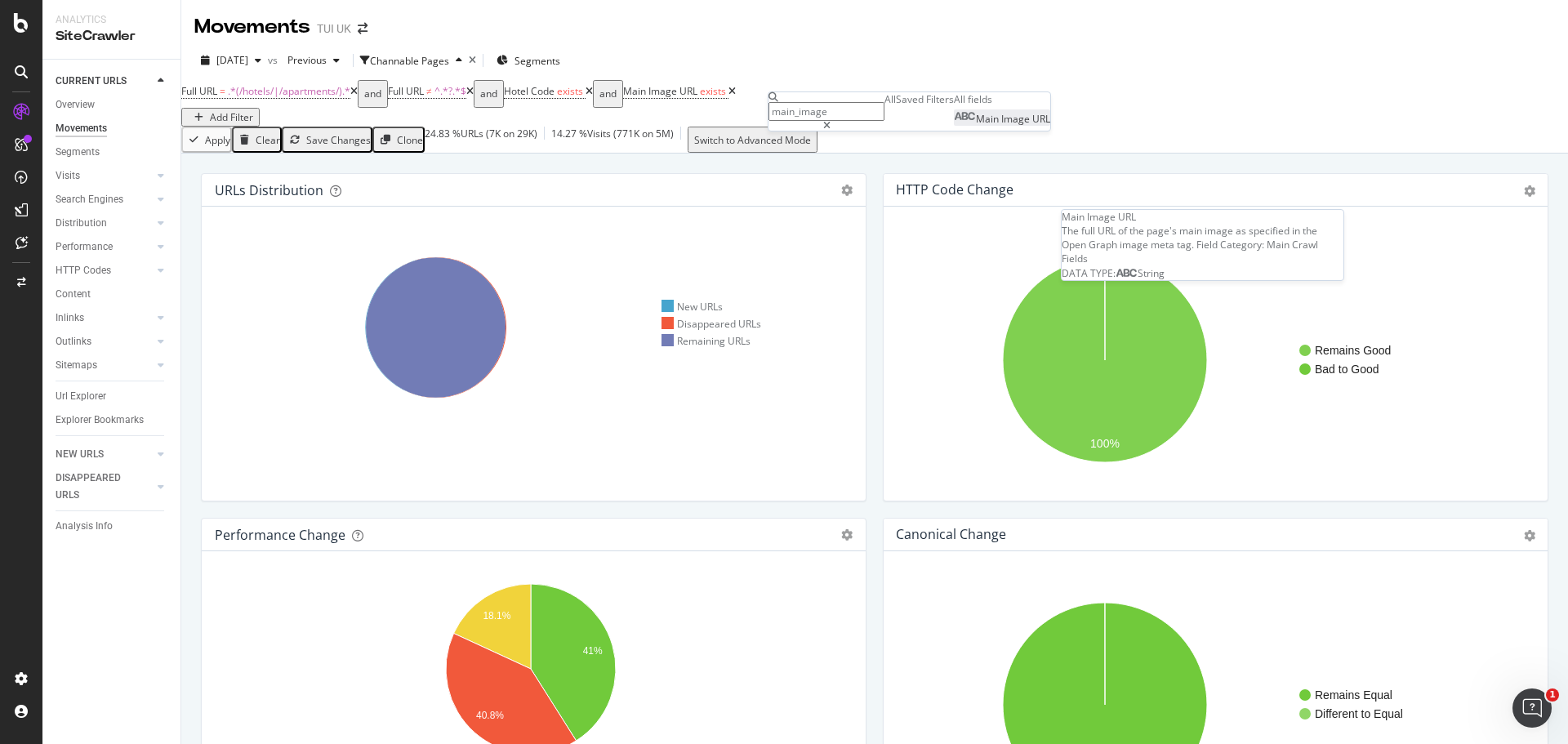
click at [1001, 126] on span "Image" at bounding box center [1016, 118] width 31 height 14
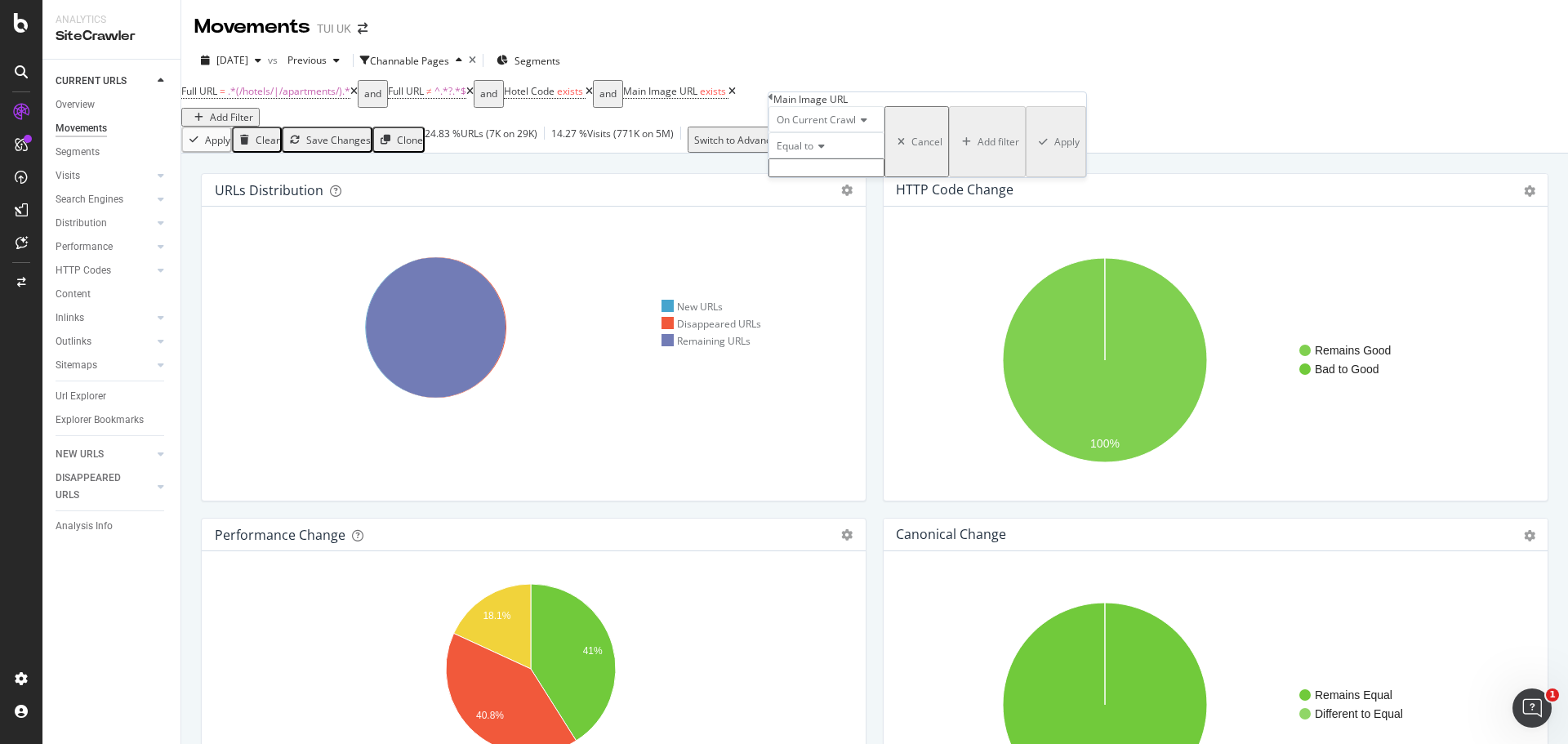
click at [837, 158] on div "Equal to" at bounding box center [826, 145] width 116 height 26
click at [819, 279] on div "Contains" at bounding box center [826, 271] width 114 height 17
click at [869, 177] on input "text" at bounding box center [826, 168] width 116 height 18
paste input "default-large.png"
type input "default-large.png"
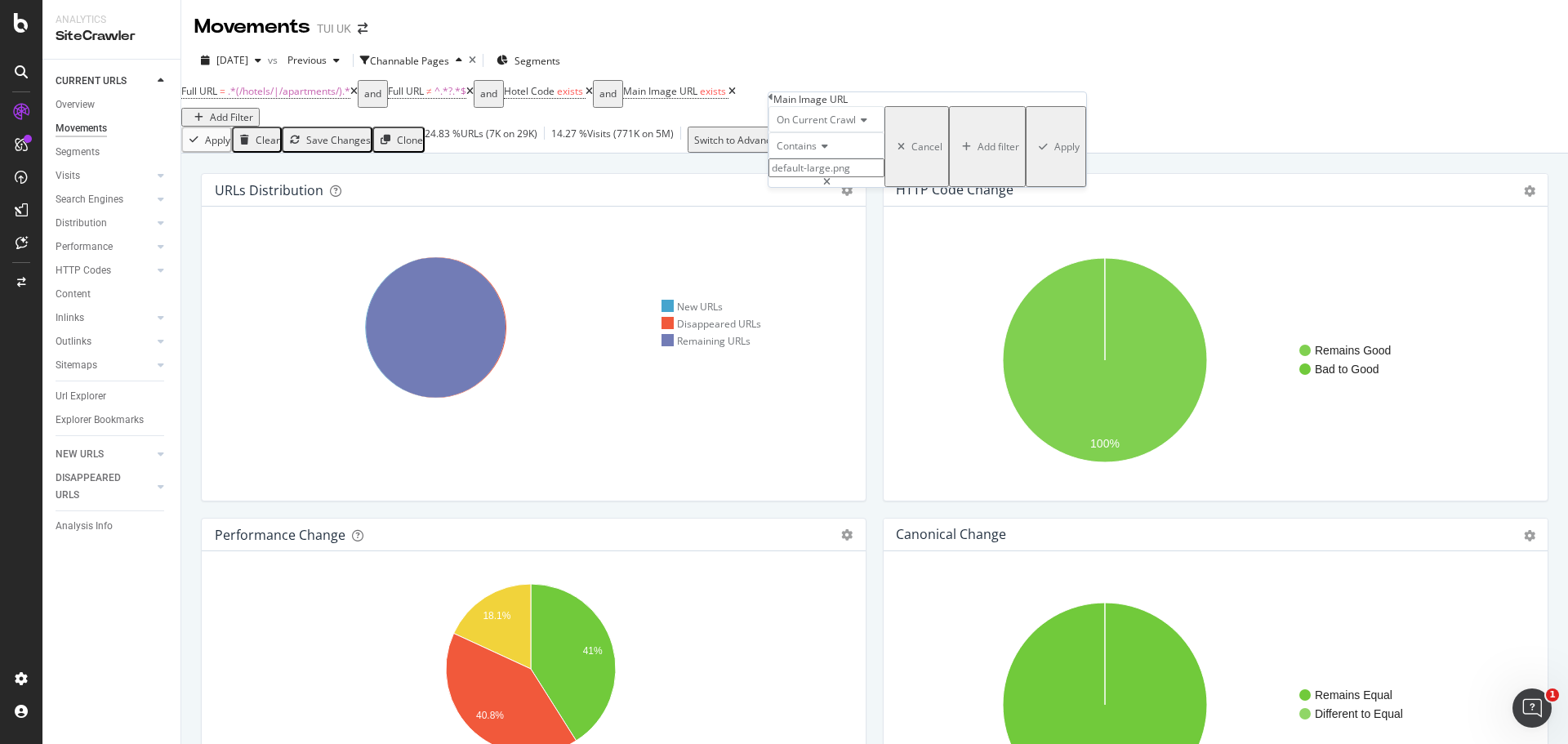
click at [1054, 154] on div "Apply" at bounding box center [1066, 146] width 25 height 14
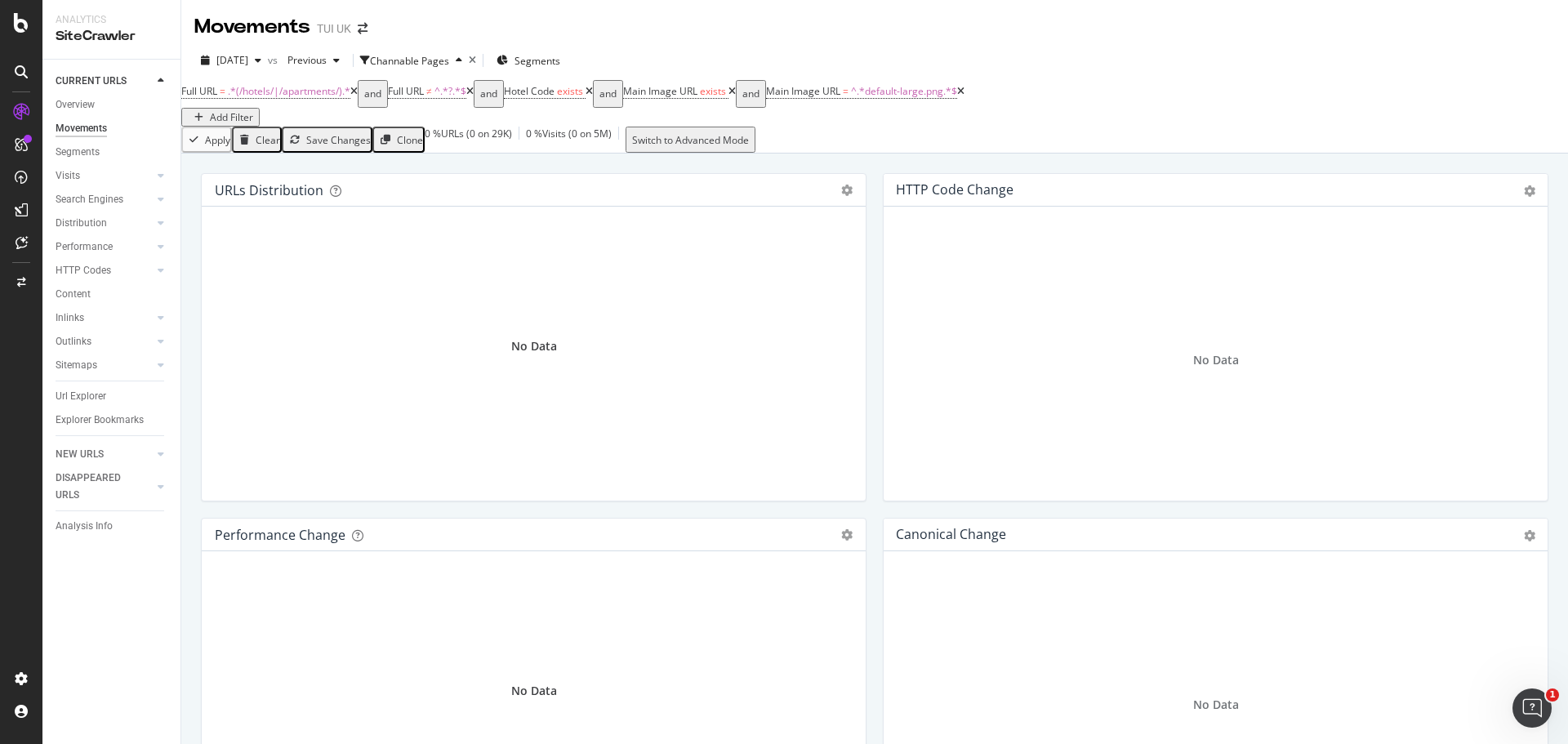
click at [964, 97] on icon at bounding box center [960, 91] width 7 height 10
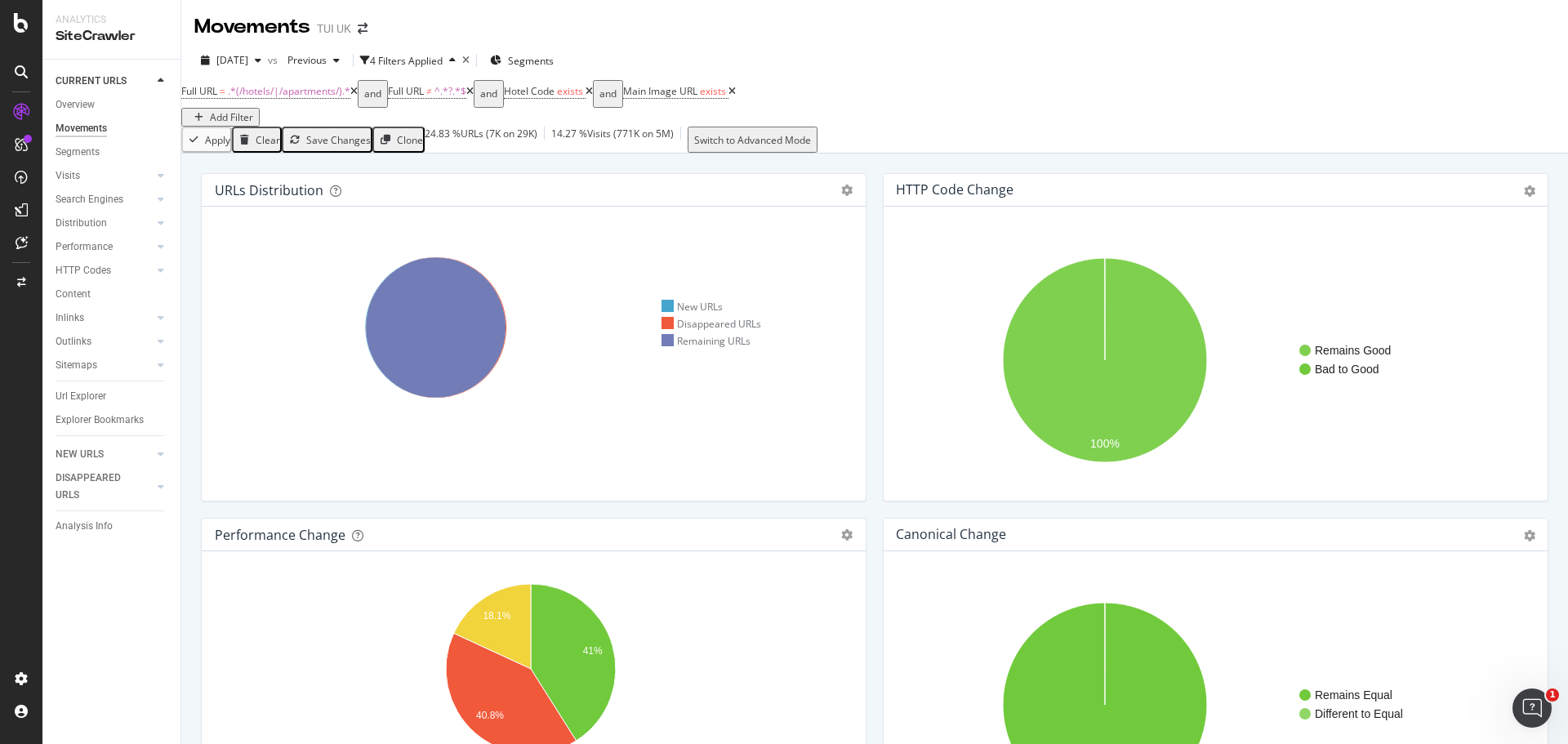
click at [736, 97] on icon at bounding box center [732, 91] width 7 height 10
click at [253, 110] on div "Add Filter" at bounding box center [231, 117] width 43 height 14
click at [684, 121] on icon at bounding box center [680, 125] width 7 height 10
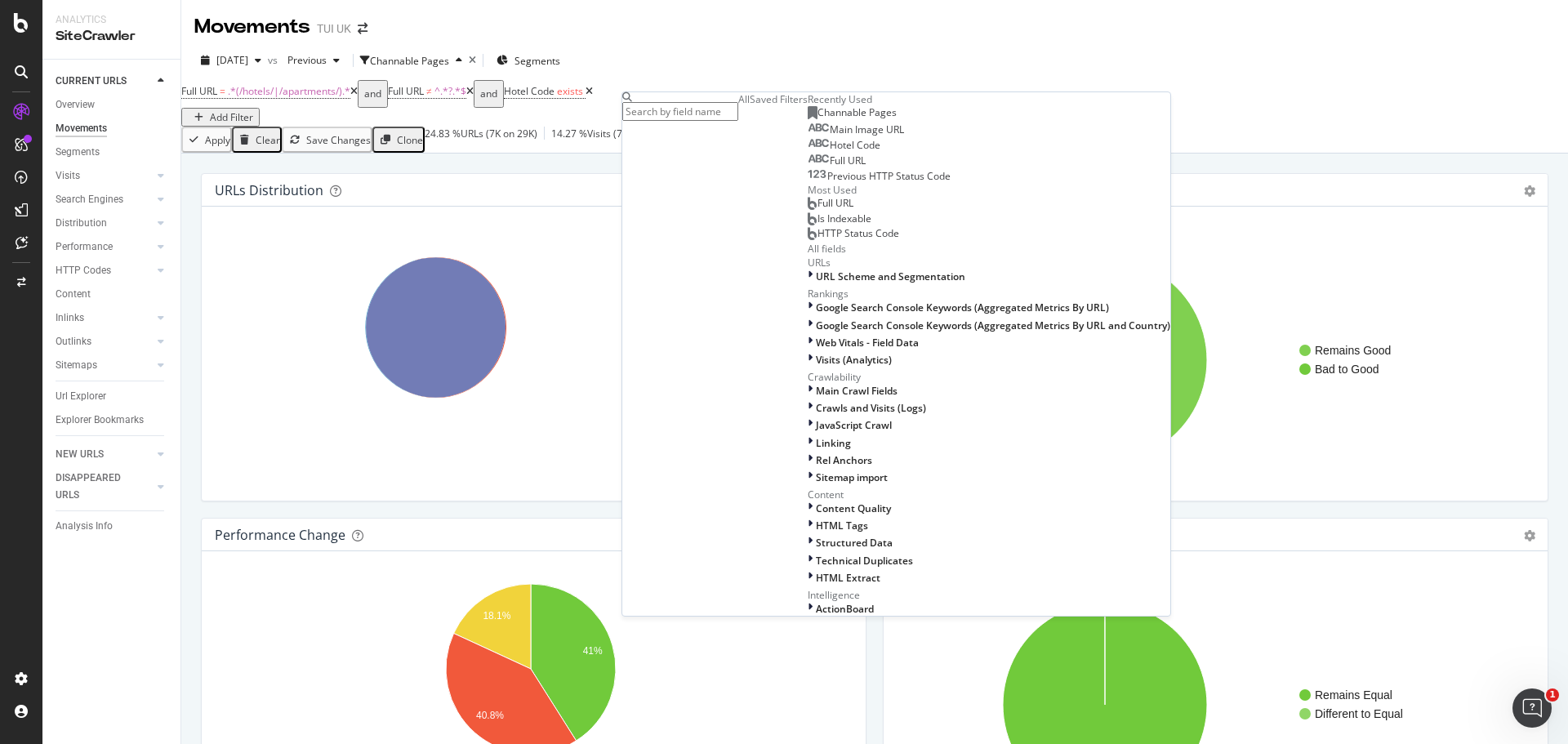
scroll to position [567, 0]
click at [807, 571] on div "HTML Extract" at bounding box center [989, 577] width 363 height 14
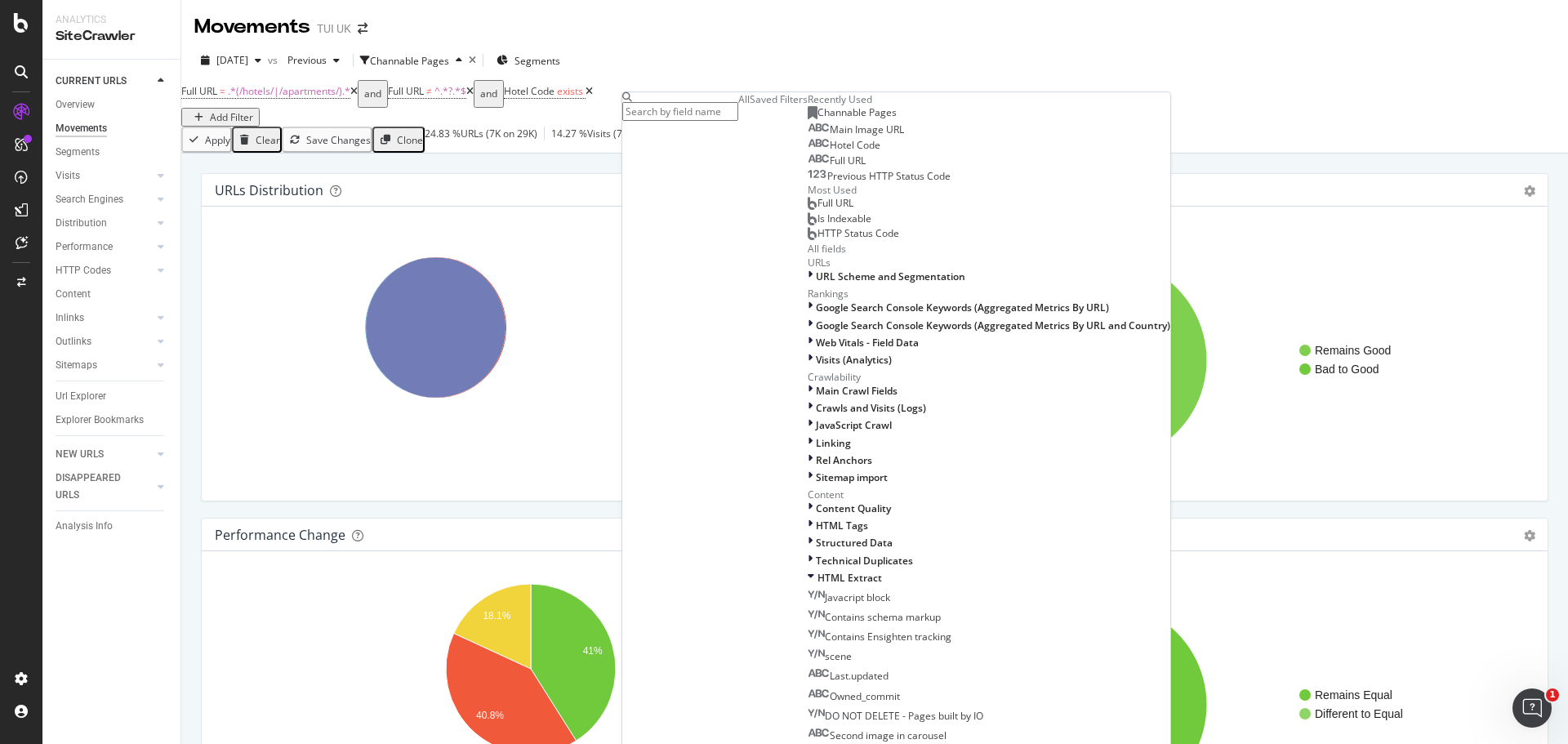
scroll to position [0, 0]
click at [738, 111] on input "main_image" at bounding box center [680, 111] width 116 height 18
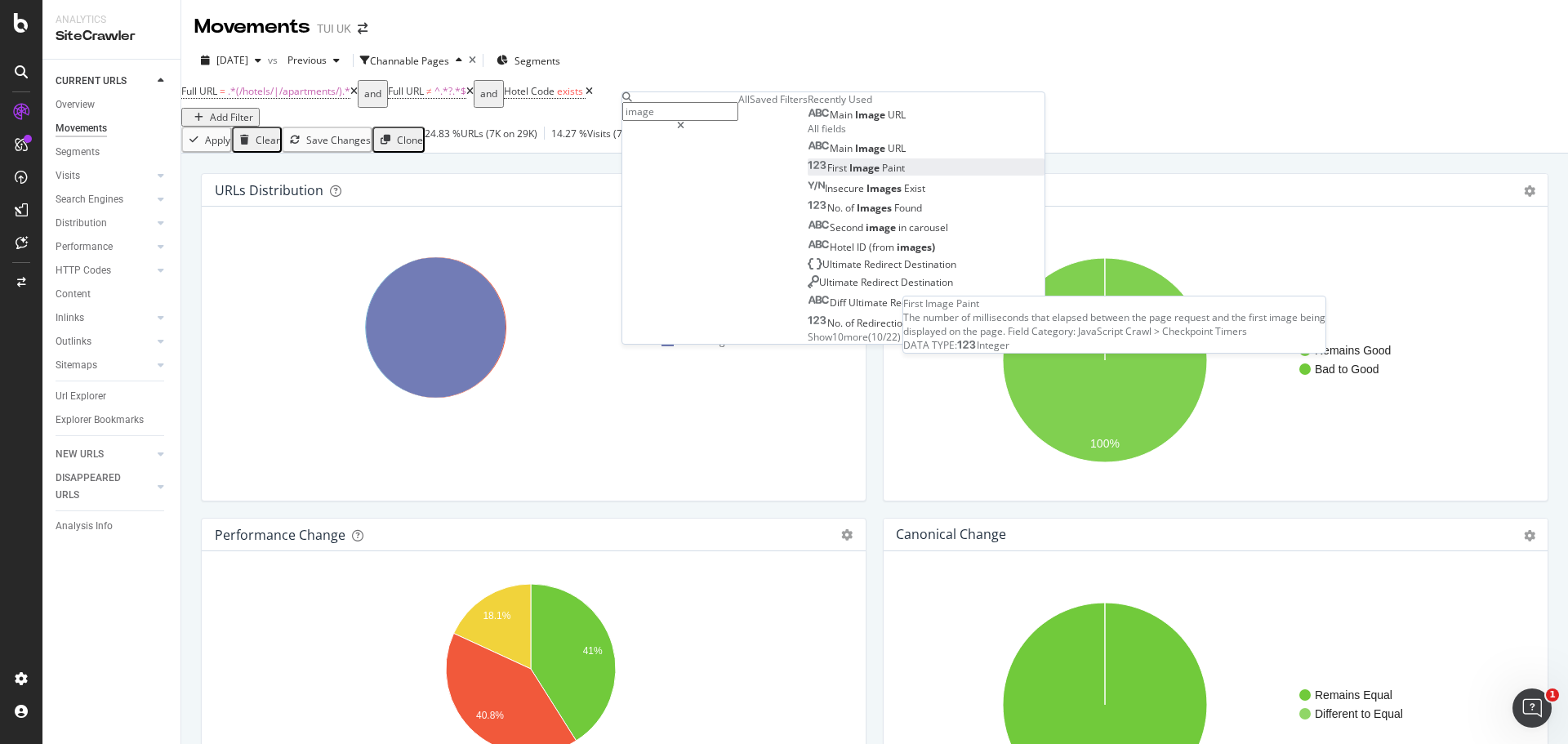
scroll to position [9, 0]
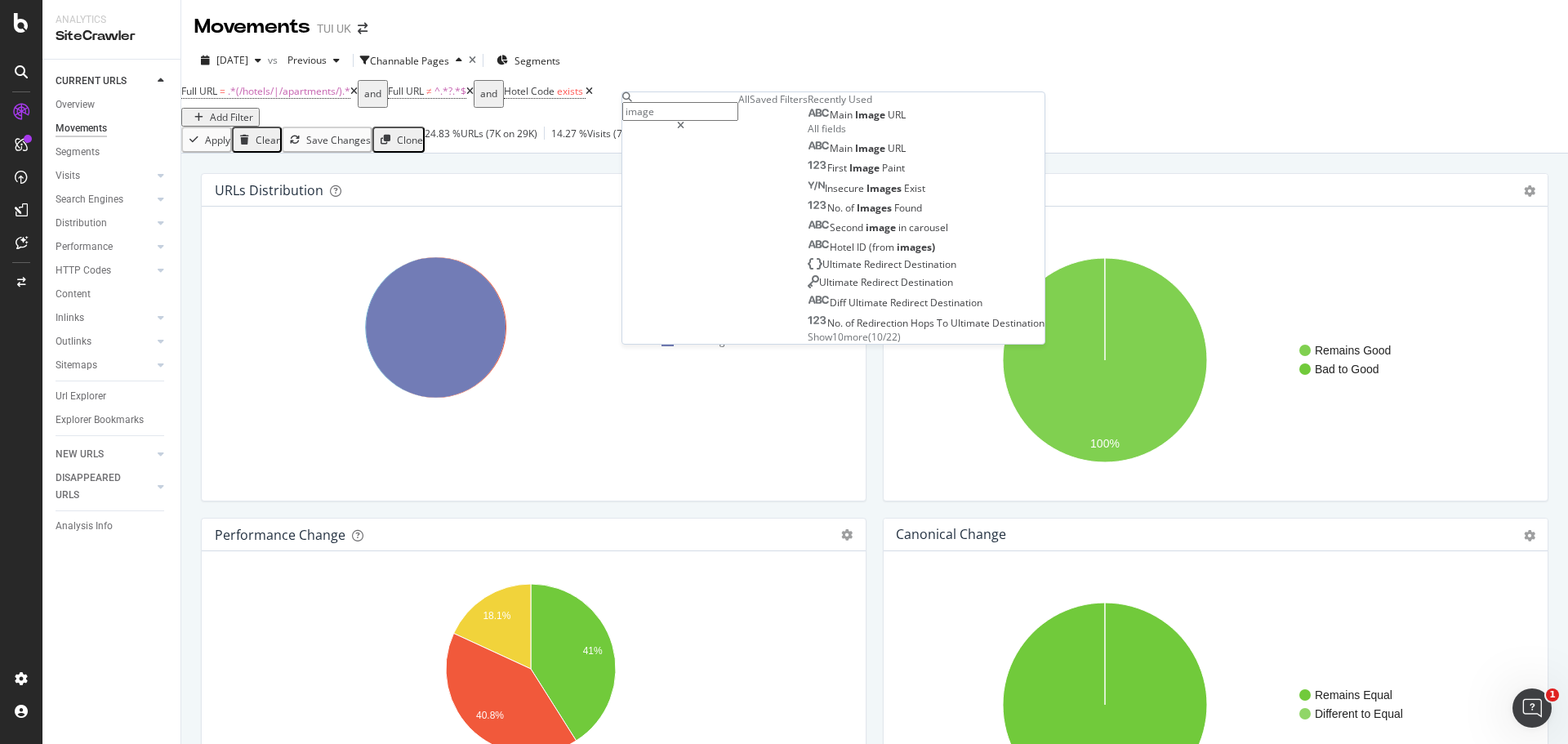
click at [807, 343] on span "Show 10 more" at bounding box center [838, 336] width 61 height 14
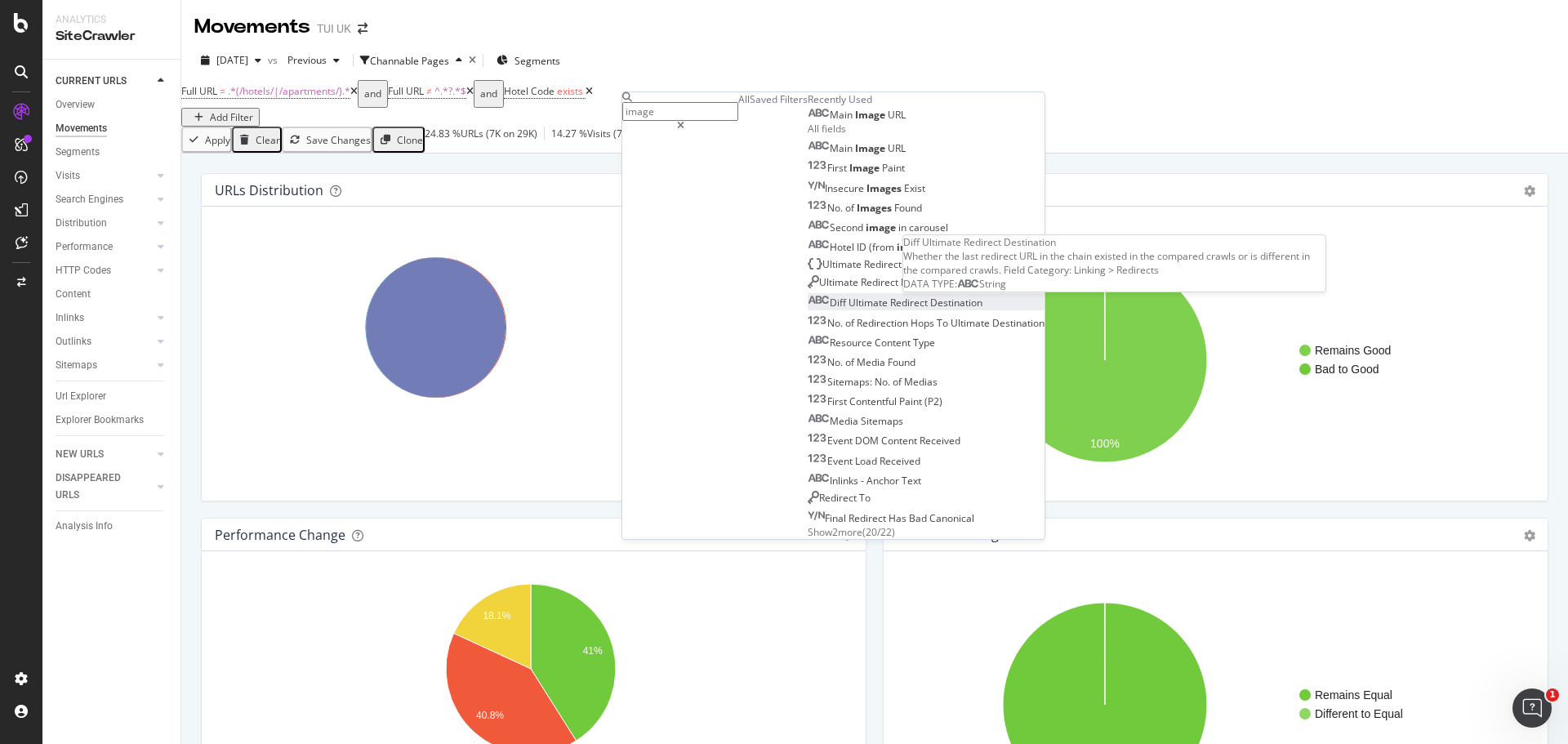
scroll to position [206, 0]
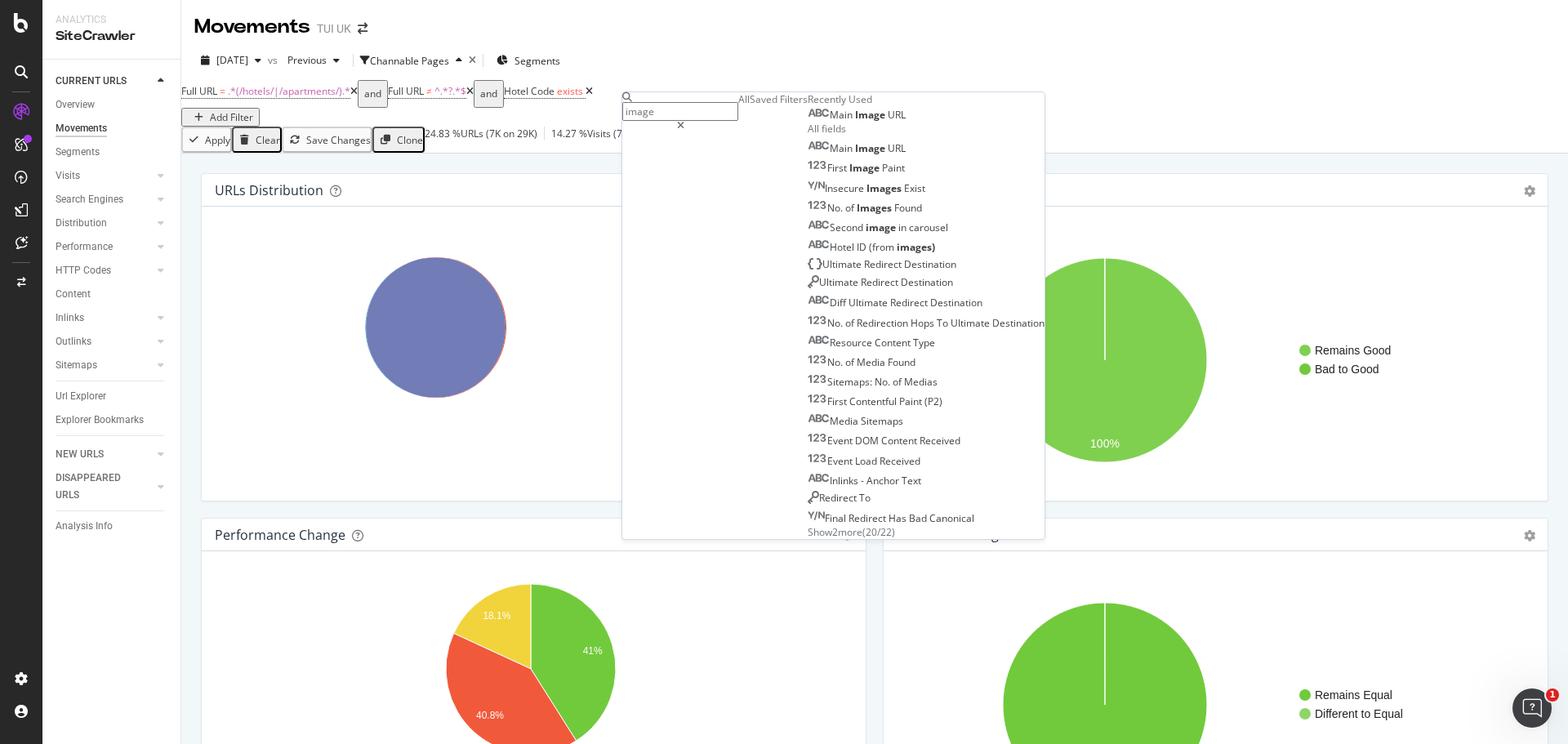
click at [679, 107] on input "image" at bounding box center [680, 111] width 116 height 18
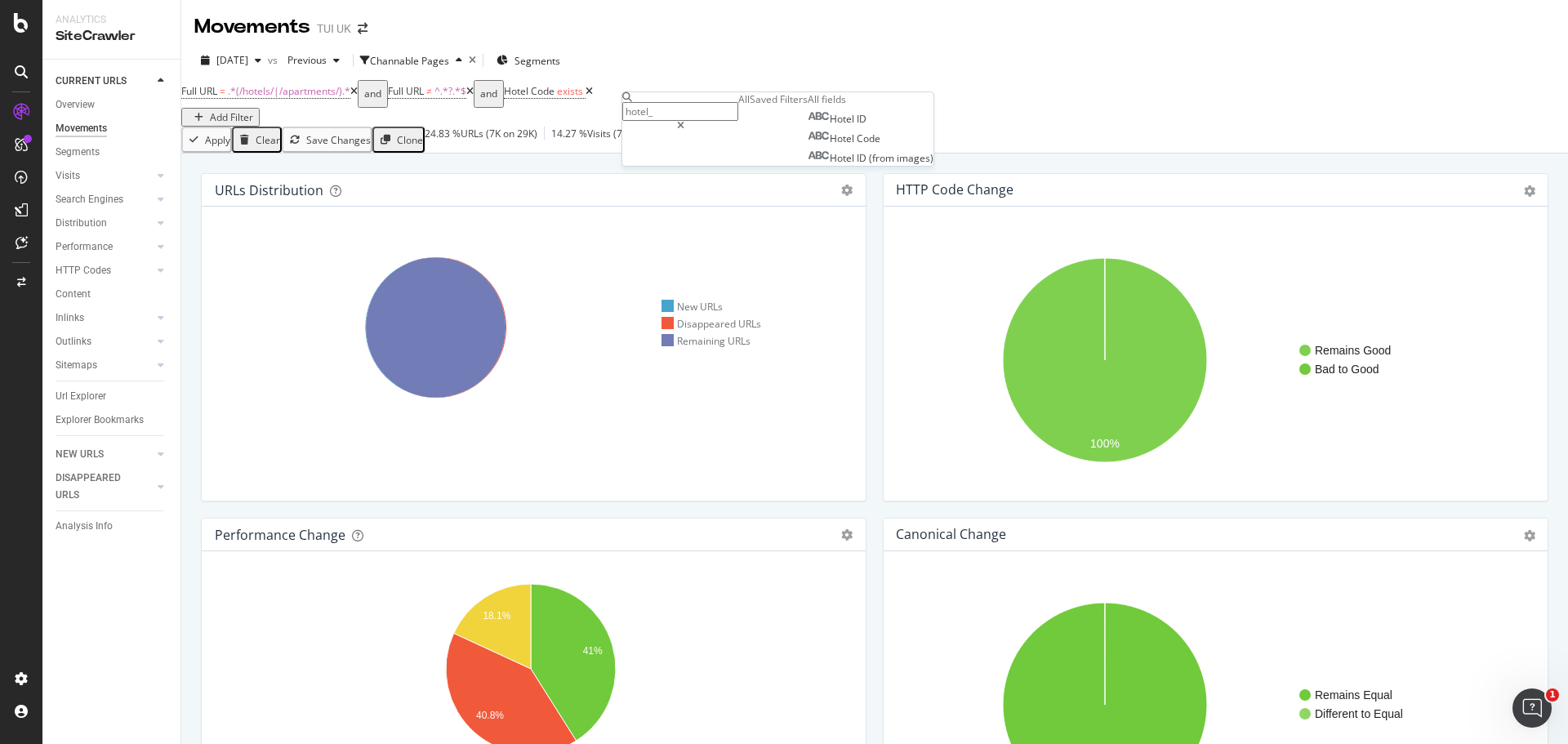
scroll to position [0, 0]
type input "hotel_code"
click at [684, 121] on icon at bounding box center [680, 125] width 7 height 10
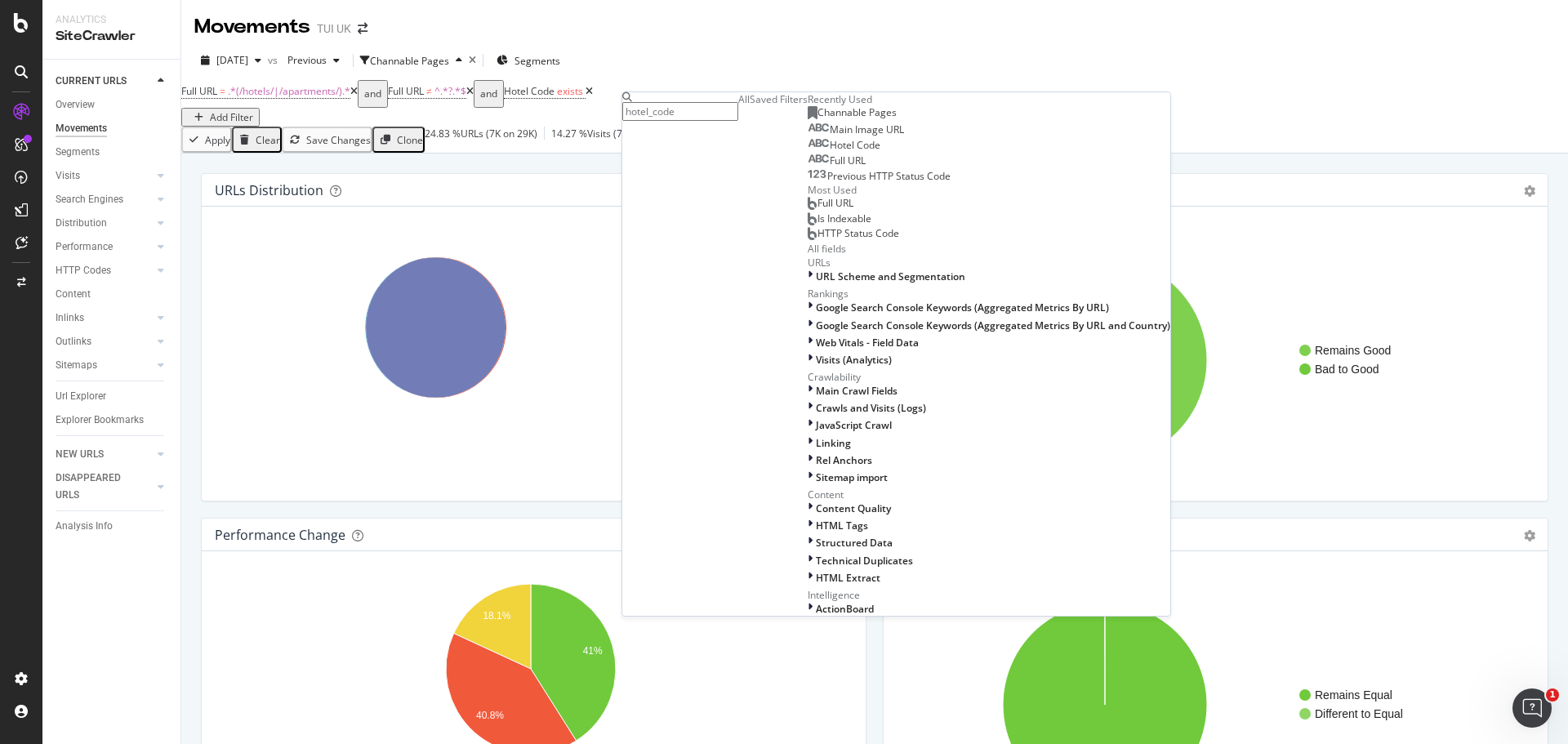
click at [738, 119] on input "hotel_code" at bounding box center [680, 111] width 116 height 18
click at [738, 105] on input "hotel_code" at bounding box center [680, 111] width 116 height 18
click at [807, 271] on icon at bounding box center [809, 276] width 5 height 14
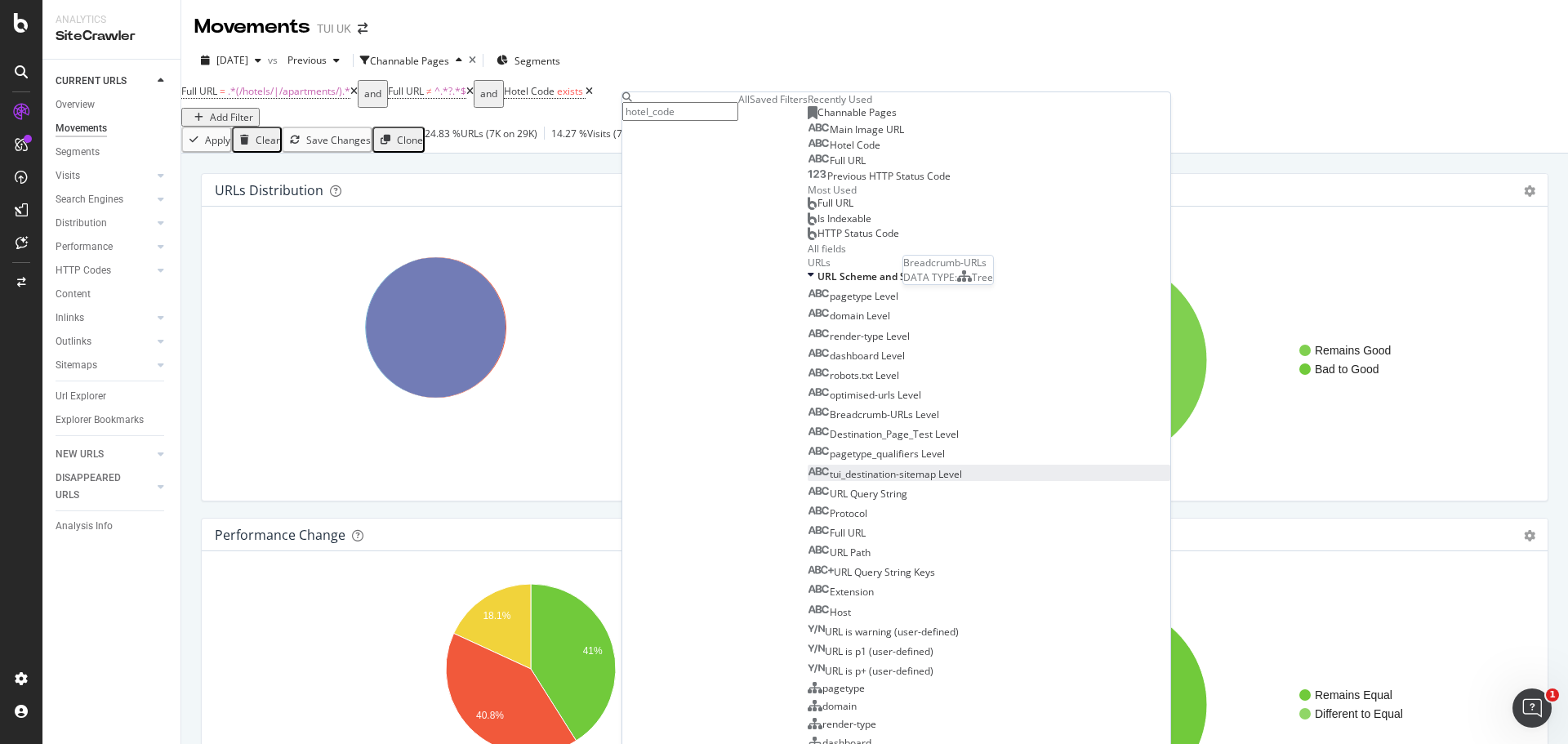
scroll to position [817, 0]
click at [738, 102] on input "hotel_code" at bounding box center [680, 111] width 116 height 18
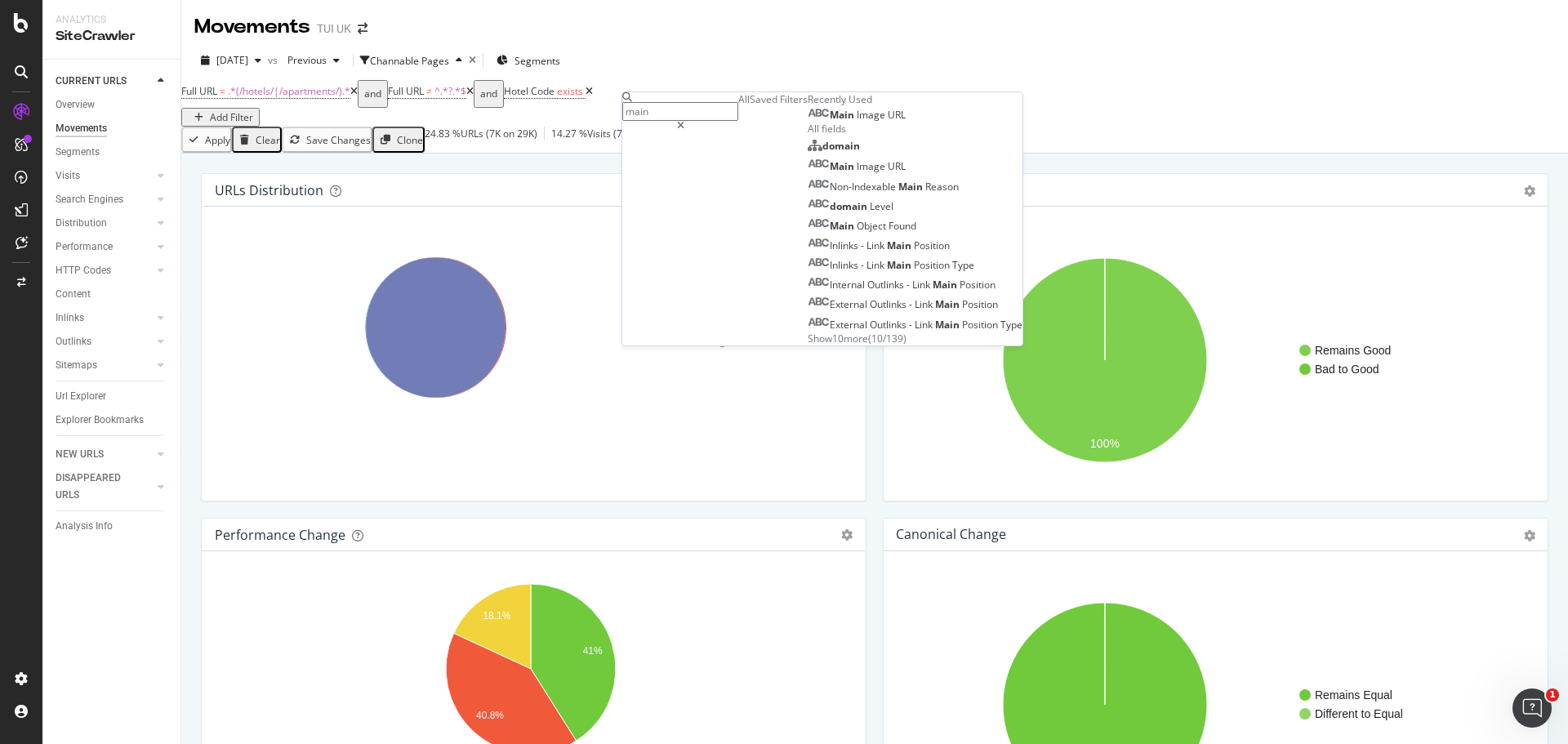
type input "main"
click at [807, 345] on div "Show 10 more ( 10 / 139 )" at bounding box center [914, 338] width 215 height 14
click at [807, 345] on span "Show 10 more" at bounding box center [838, 338] width 61 height 14
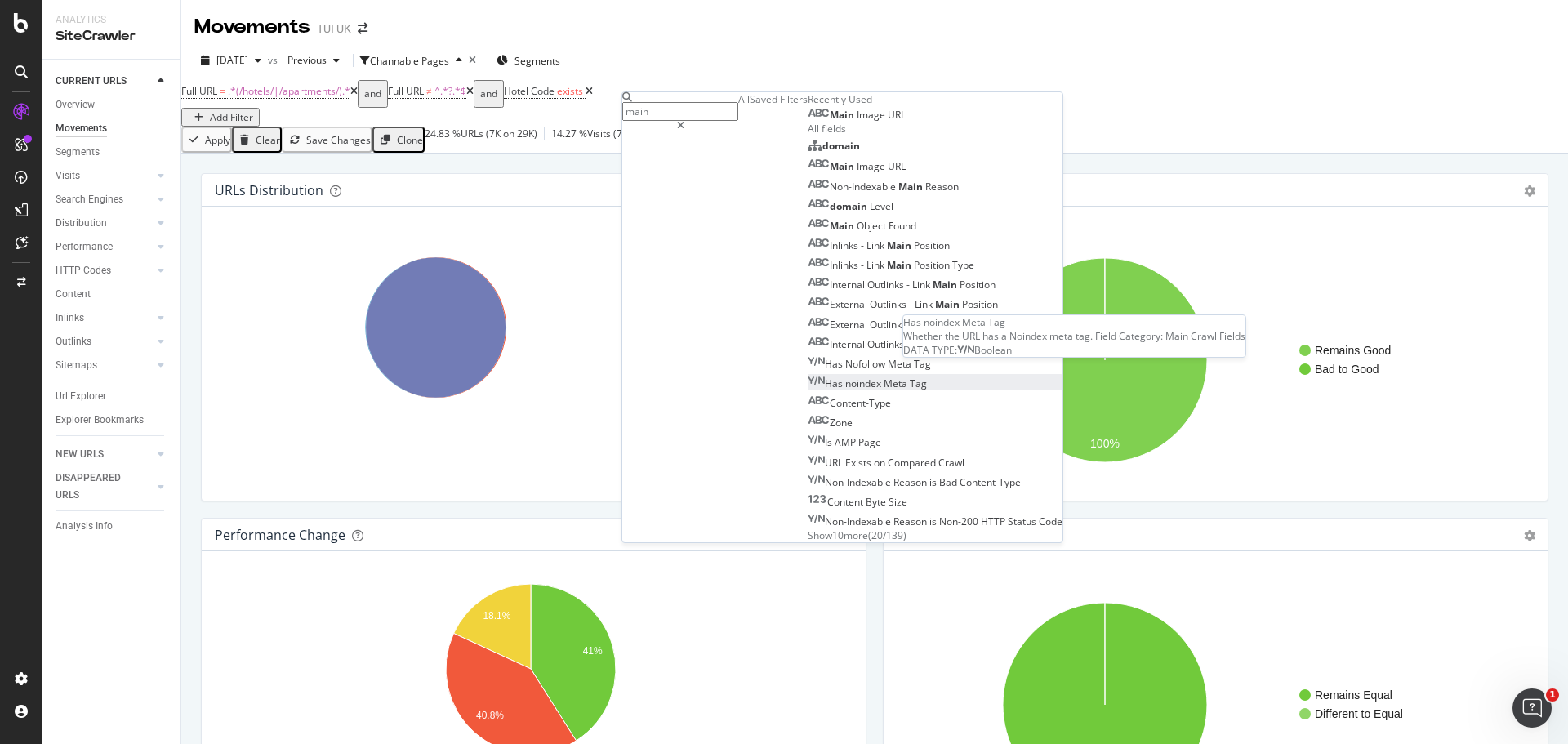
scroll to position [203, 0]
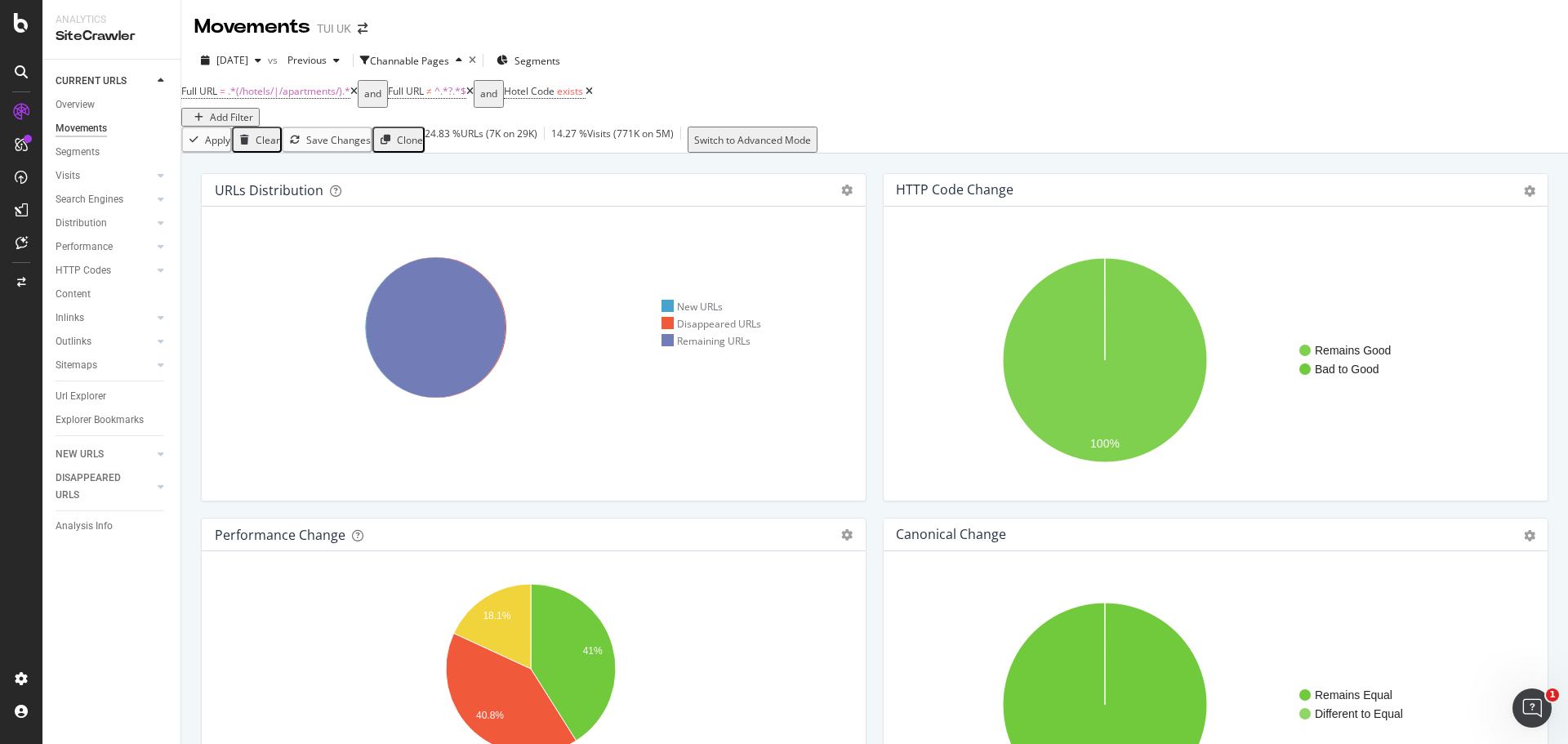
click at [993, 53] on div "[DATE] vs Previous Channable Pages Segments" at bounding box center [875, 63] width 1387 height 32
click at [791, 87] on div "Full URL = .*(/hotels/|/apartments/).* and Full URL ≠ ^.*?.*$ and Hotel Code ex…" at bounding box center [875, 103] width 1387 height 47
click at [346, 62] on div "button" at bounding box center [336, 60] width 19 height 10
click at [358, 164] on div "[DATE]" at bounding box center [354, 168] width 85 height 15
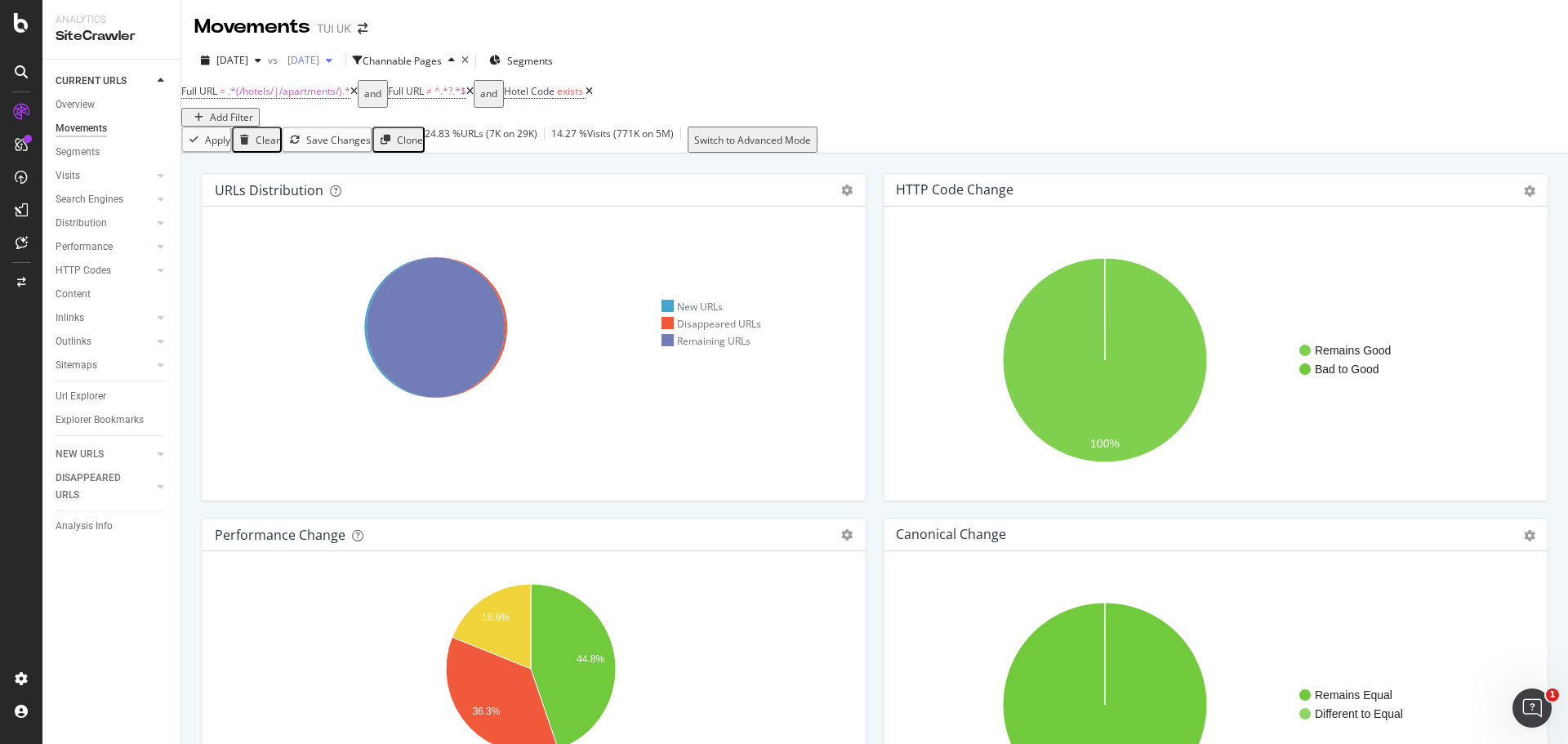
click at [339, 62] on div "button" at bounding box center [329, 60] width 19 height 10
click at [354, 126] on div "[DATE]" at bounding box center [354, 125] width 85 height 15
